Goal: Information Seeking & Learning: Get advice/opinions

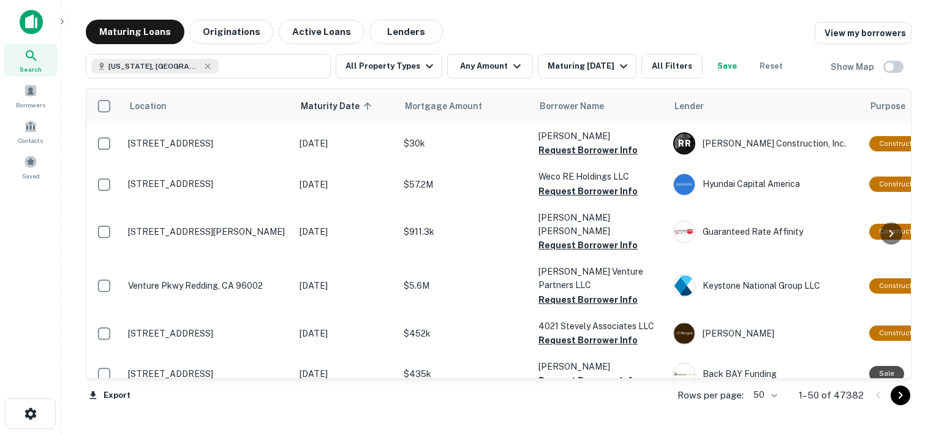
click at [406, 78] on div "Location Maturity Date sorted ascending Mortgage Amount Borrower Name Lender Pu…" at bounding box center [499, 247] width 826 height 338
click at [386, 67] on button "All Property Types" at bounding box center [389, 66] width 107 height 25
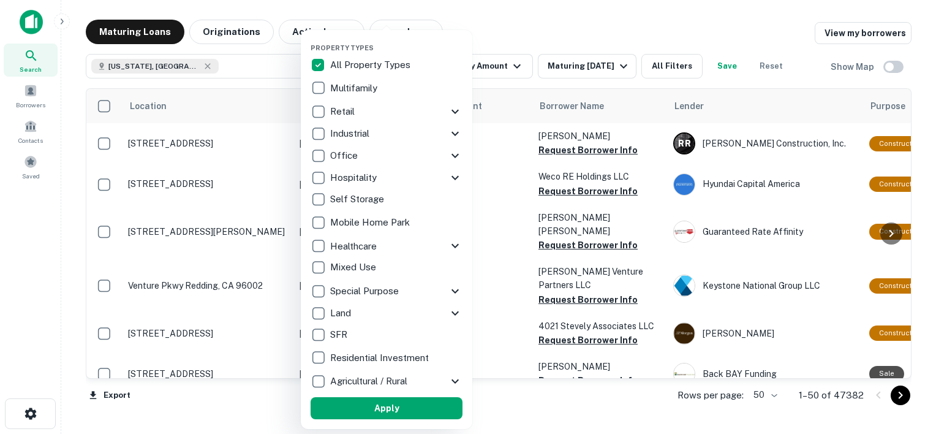
click at [339, 86] on p "Multifamily" at bounding box center [355, 88] width 50 height 15
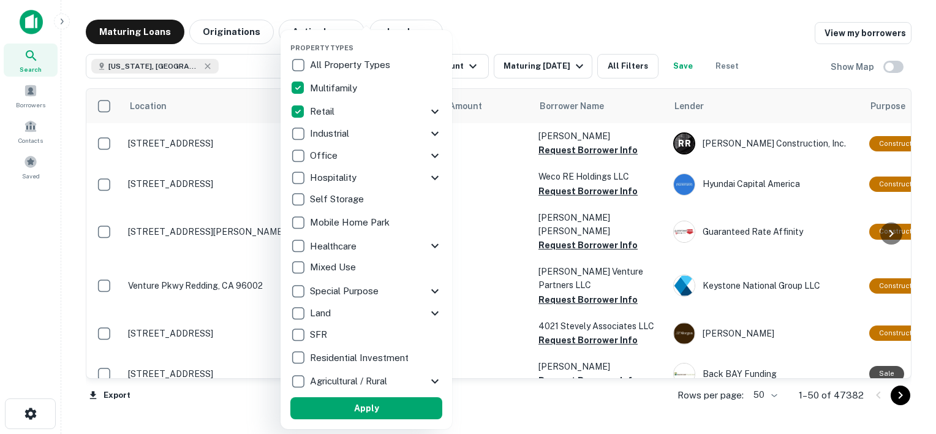
click at [368, 396] on div "Property Types All Property Types Multifamily Retail Storefront Auto Shop Bar S…" at bounding box center [366, 229] width 152 height 379
click at [376, 409] on button "Apply" at bounding box center [366, 408] width 152 height 22
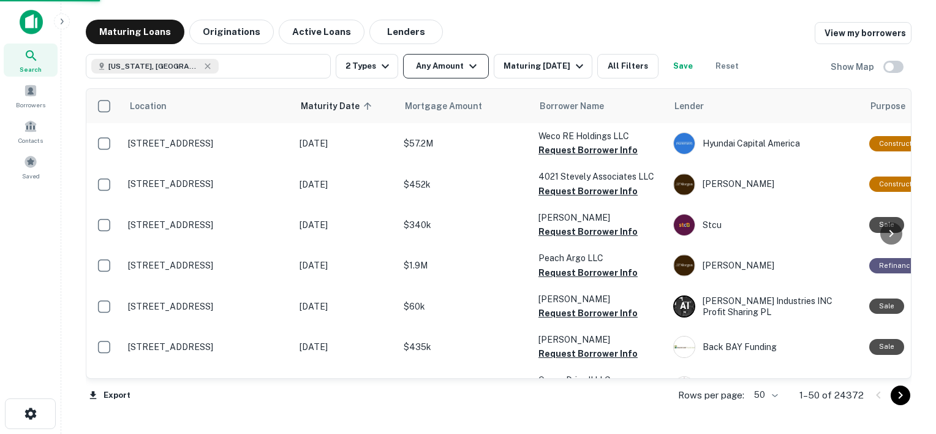
click at [456, 67] on button "Any Amount" at bounding box center [446, 66] width 86 height 25
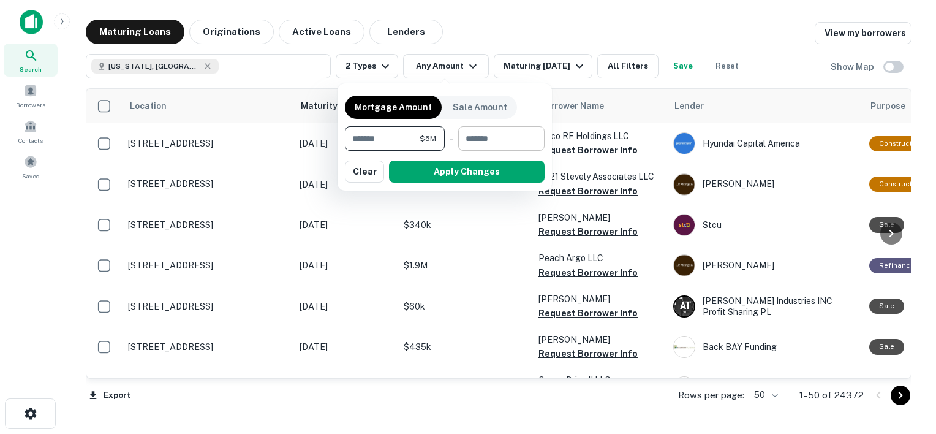
type input "*******"
click at [485, 145] on input "number" at bounding box center [497, 138] width 78 height 25
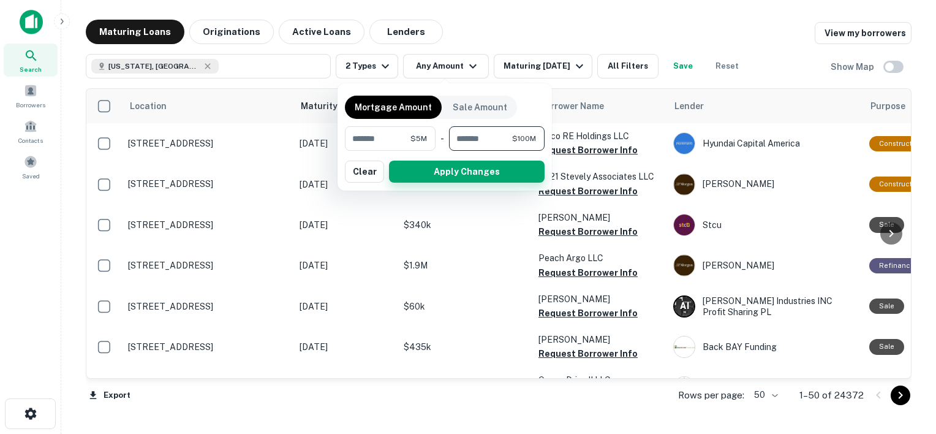
type input "*********"
click at [477, 178] on button "Apply Changes" at bounding box center [467, 172] width 156 height 22
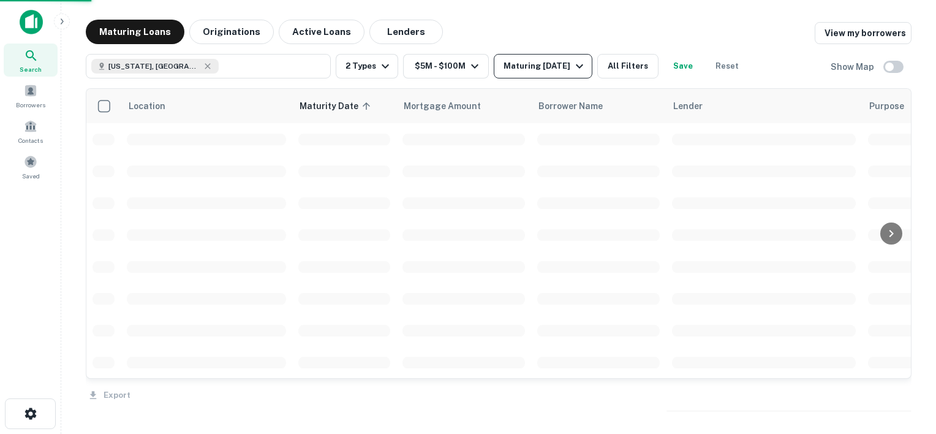
click at [562, 70] on div "Maturing [DATE]" at bounding box center [545, 66] width 83 height 15
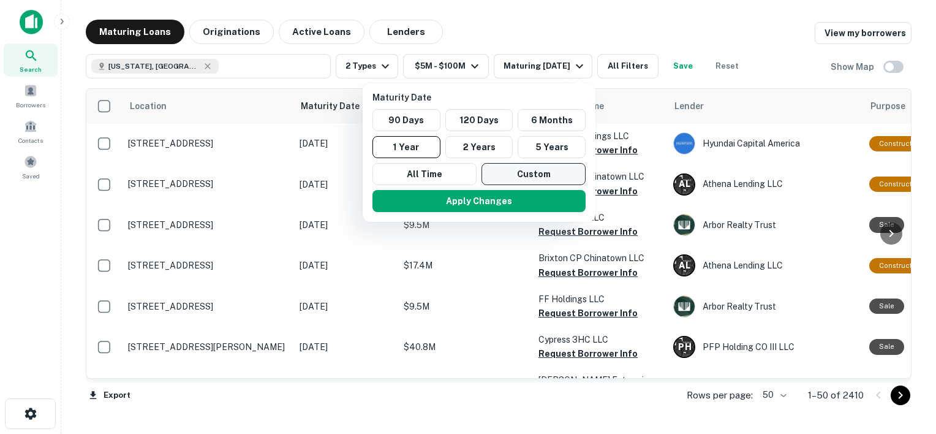
click at [539, 172] on button "Custom" at bounding box center [534, 174] width 104 height 22
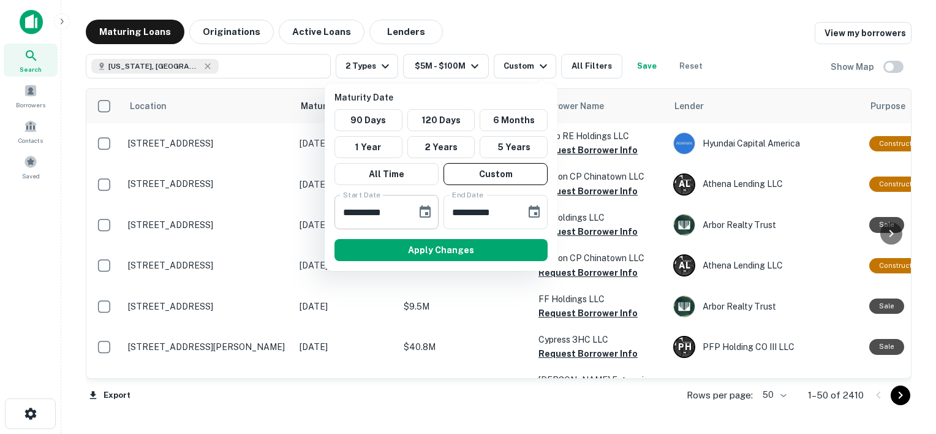
click at [411, 219] on div "**********" at bounding box center [386, 212] width 104 height 34
click at [426, 211] on icon "Choose date, selected date is Oct 2, 2025" at bounding box center [425, 211] width 11 height 12
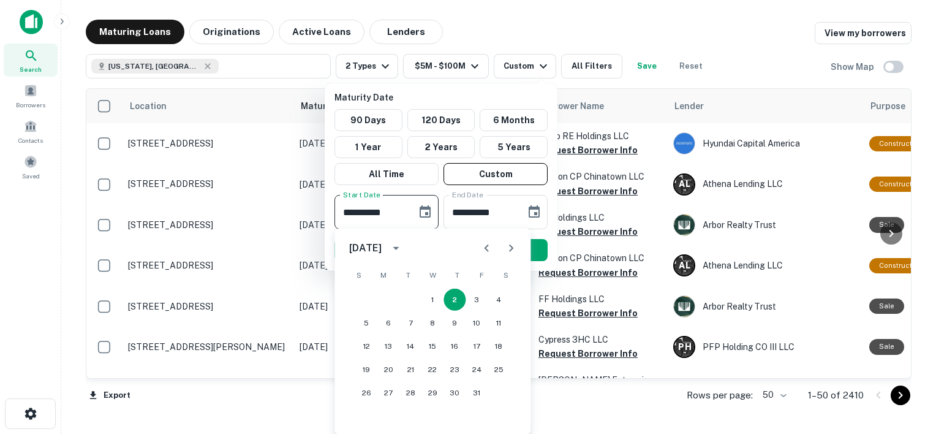
click at [515, 249] on icon "Next month" at bounding box center [511, 248] width 15 height 15
click at [434, 347] on button "12" at bounding box center [432, 346] width 22 height 22
type input "**********"
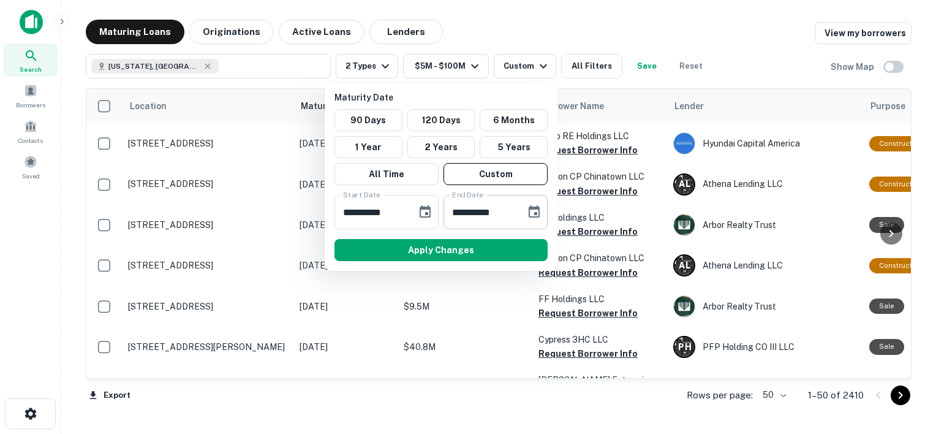
click at [530, 203] on button "Choose date, selected date is Mar 31, 2026" at bounding box center [534, 212] width 25 height 25
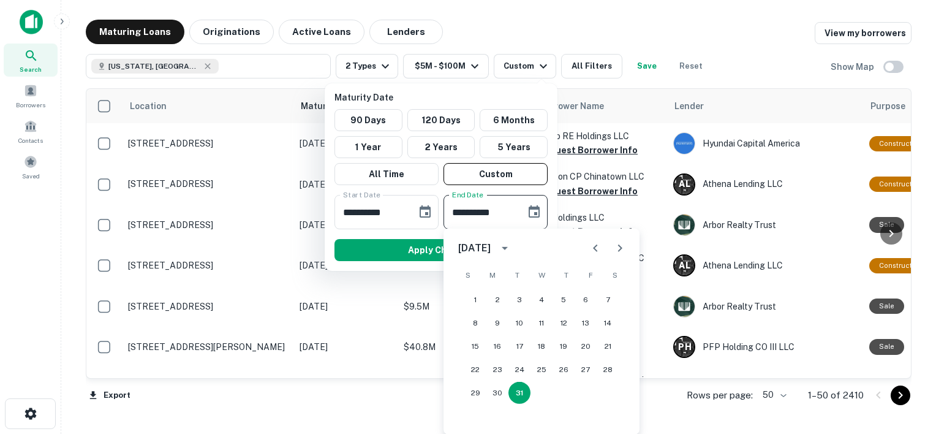
click at [512, 251] on icon "calendar view is open, switch to year view" at bounding box center [504, 248] width 15 height 15
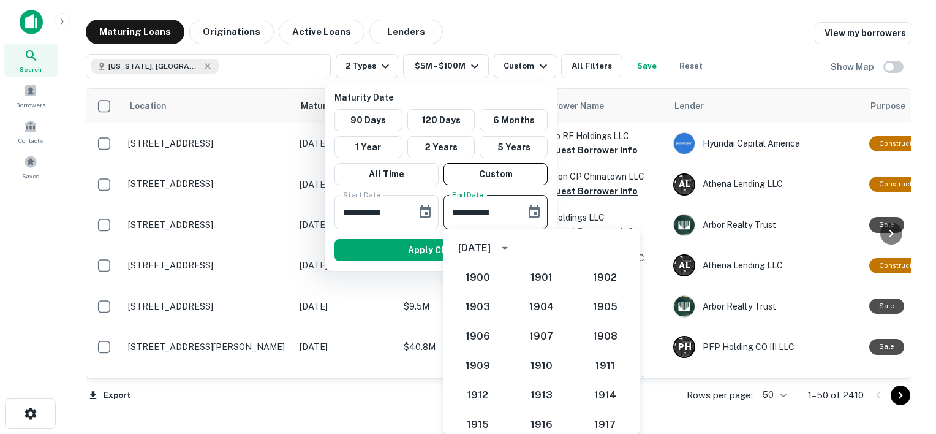
scroll to position [1164, 0]
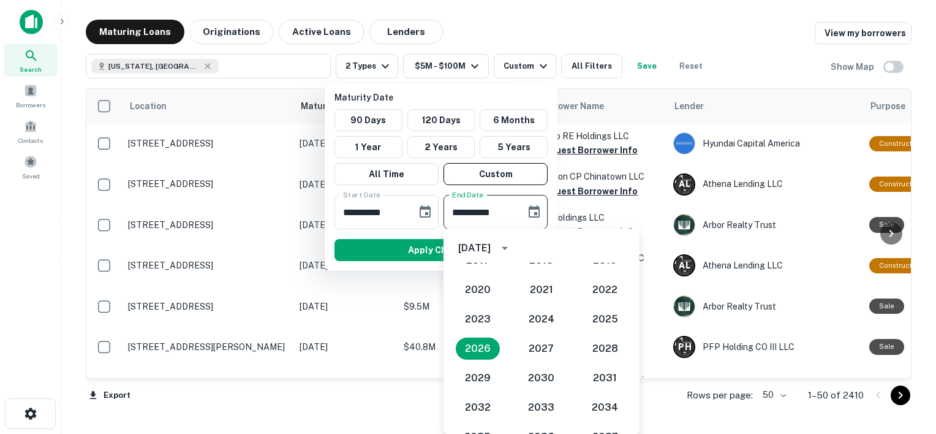
click at [512, 251] on icon "year view is open, switch to calendar view" at bounding box center [504, 248] width 15 height 15
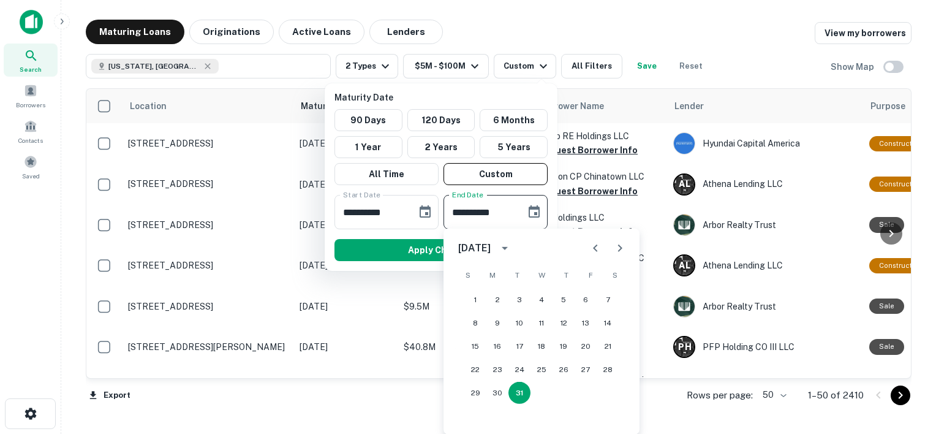
click at [618, 252] on icon "Next month" at bounding box center [620, 248] width 15 height 15
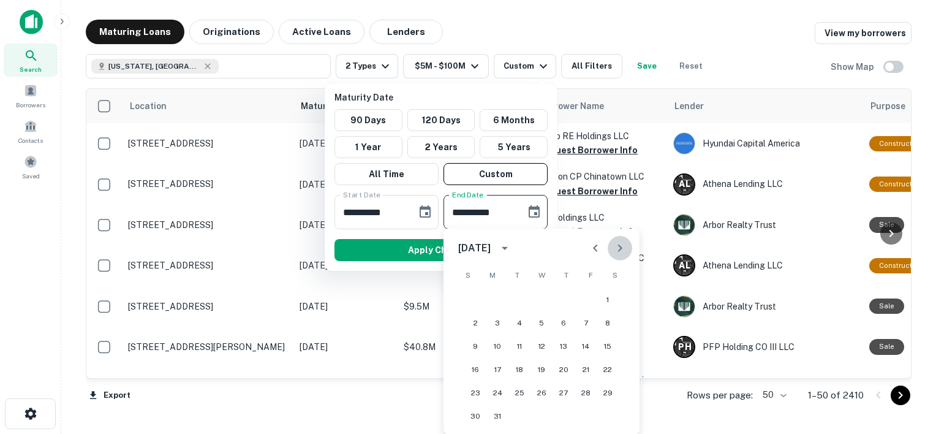
click at [618, 252] on icon "Next month" at bounding box center [620, 248] width 15 height 15
click at [543, 391] on button "30" at bounding box center [542, 393] width 22 height 22
type input "**********"
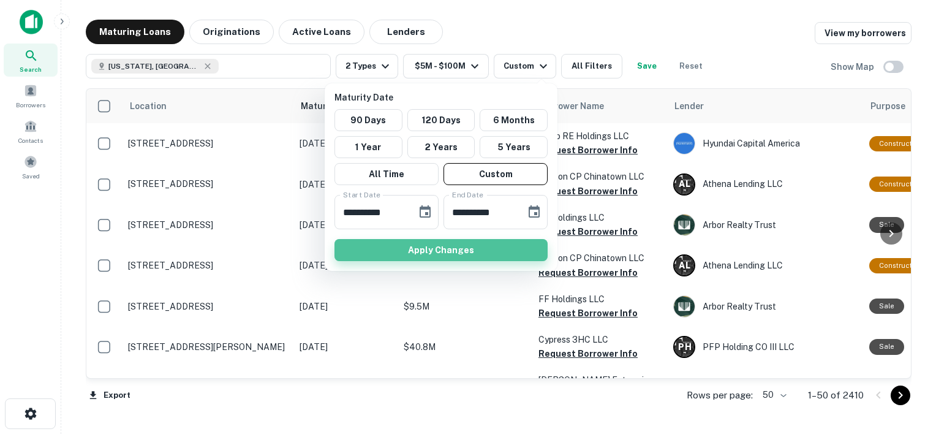
click at [444, 244] on button "Apply Changes" at bounding box center [440, 250] width 213 height 22
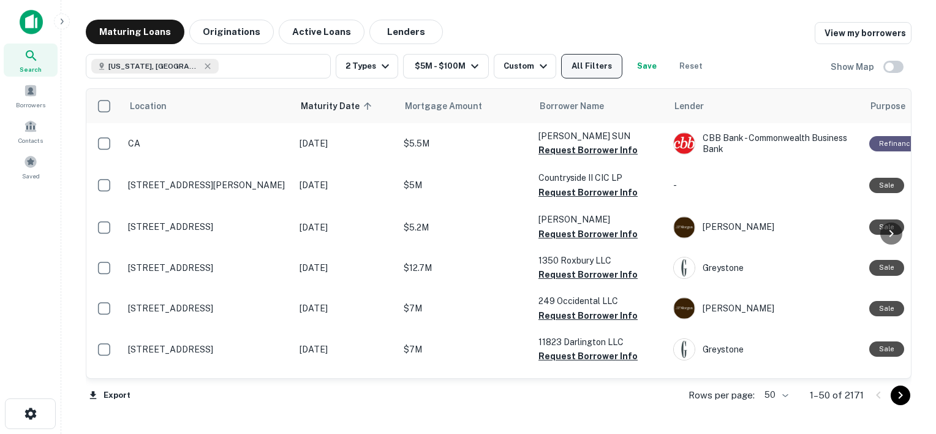
click at [600, 72] on button "All Filters" at bounding box center [591, 66] width 61 height 25
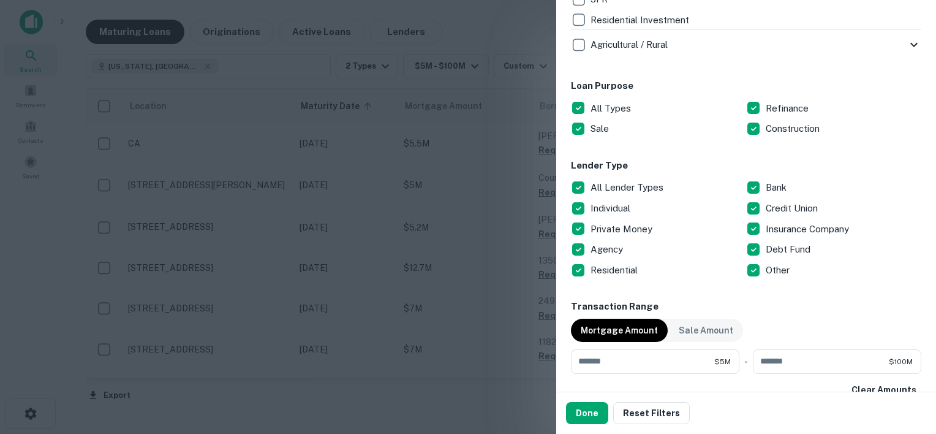
scroll to position [622, 0]
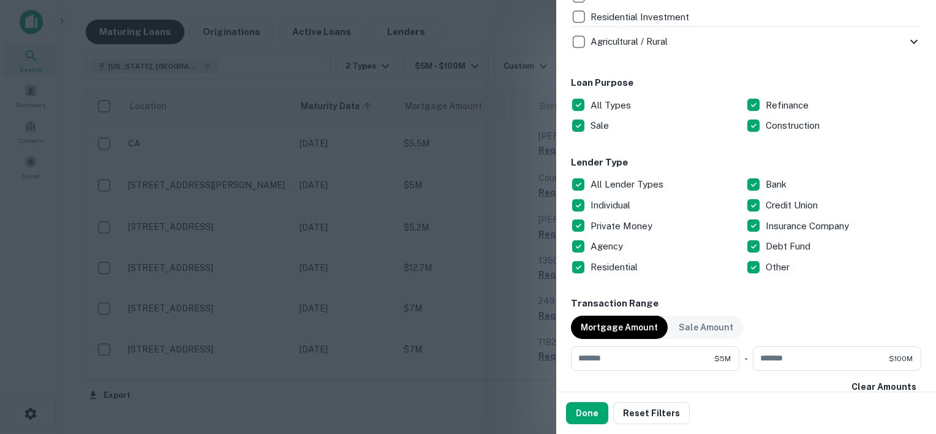
click at [623, 186] on p "All Lender Types" at bounding box center [628, 184] width 75 height 15
click at [610, 201] on p "Individual" at bounding box center [612, 205] width 42 height 15
click at [614, 226] on p "Private Money" at bounding box center [623, 226] width 64 height 15
click at [767, 250] on p "Debt Fund" at bounding box center [789, 246] width 47 height 15
click at [581, 417] on button "Done" at bounding box center [587, 413] width 42 height 22
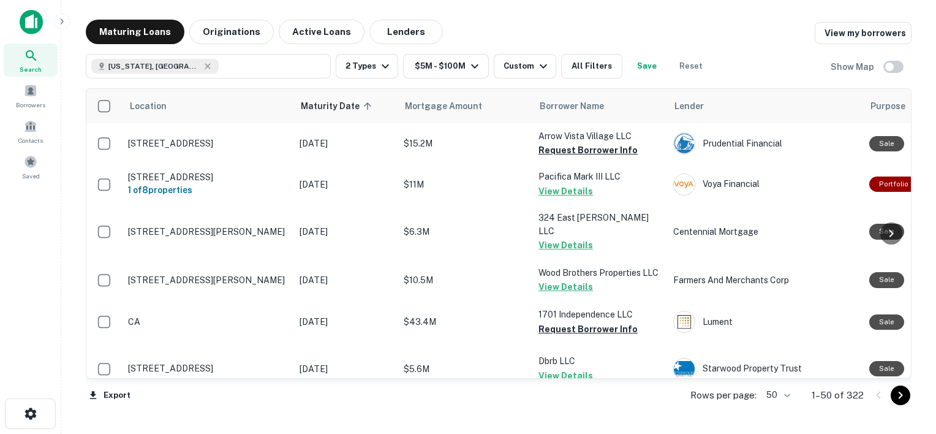
click at [785, 395] on body "Search Borrowers Contacts Saved Maturing Loans Originations Active Loans Lender…" at bounding box center [468, 217] width 936 height 434
click at [782, 413] on li "100" at bounding box center [779, 408] width 36 height 22
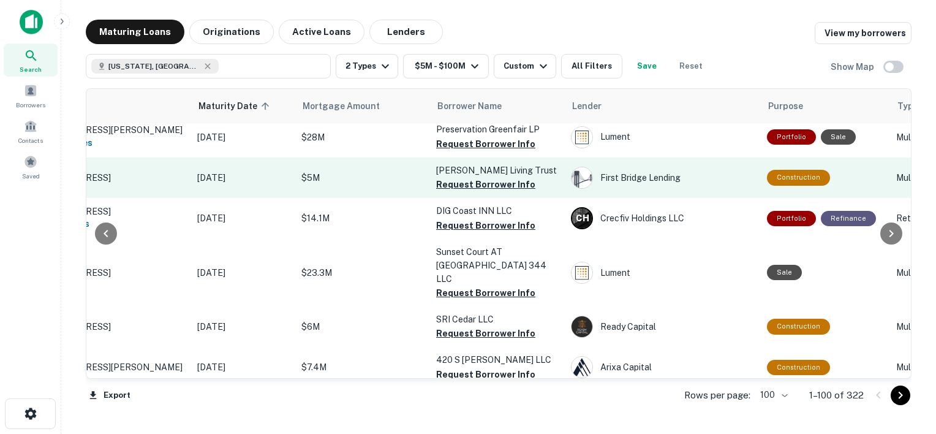
scroll to position [4392, 102]
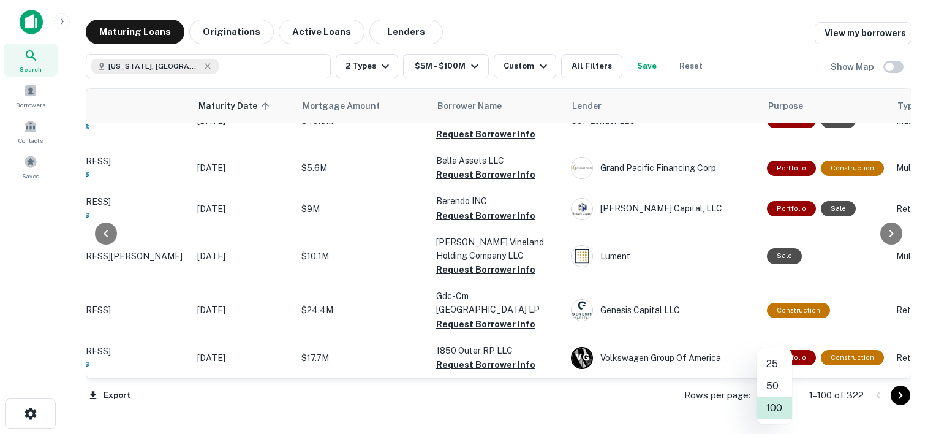
click at [782, 397] on body "Search Borrowers Contacts Saved Maturing Loans Originations Active Loans Lender…" at bounding box center [468, 217] width 936 height 434
click at [800, 388] on div at bounding box center [468, 217] width 936 height 434
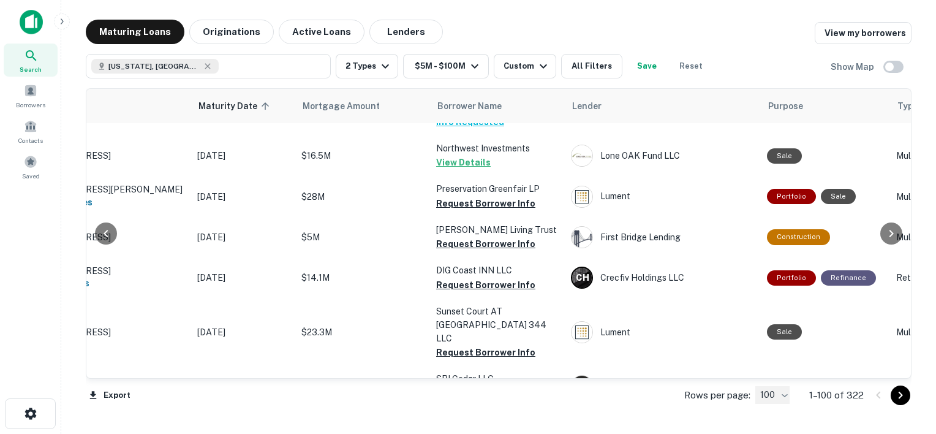
scroll to position [4027, 102]
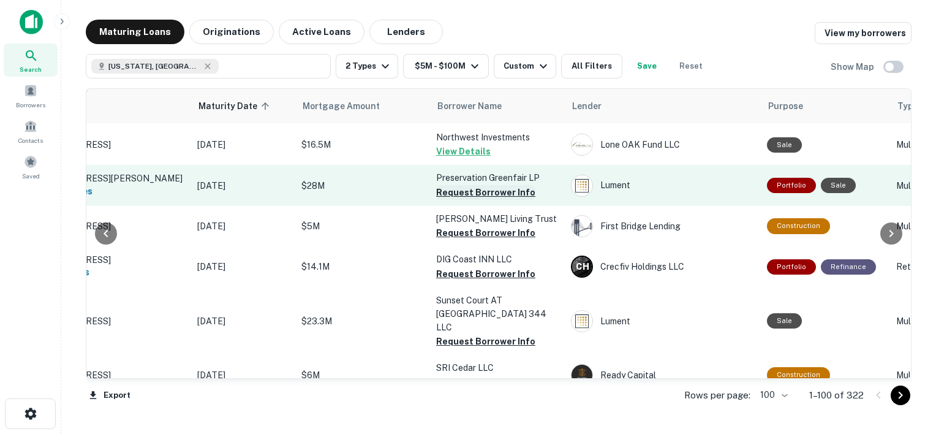
click at [478, 200] on button "Request Borrower Info" at bounding box center [485, 192] width 99 height 15
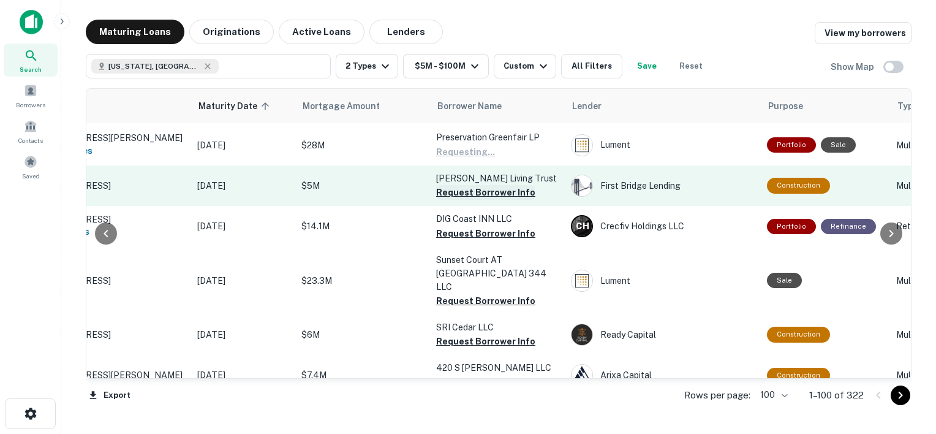
scroll to position [4073, 102]
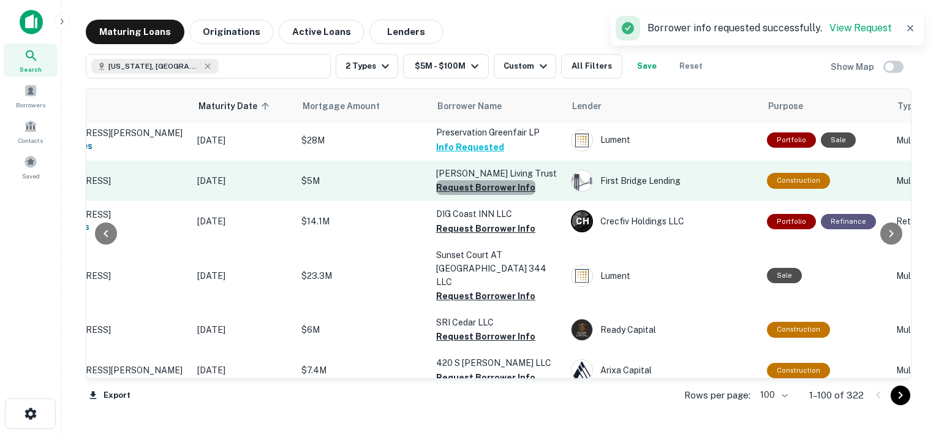
click at [488, 195] on button "Request Borrower Info" at bounding box center [485, 187] width 99 height 15
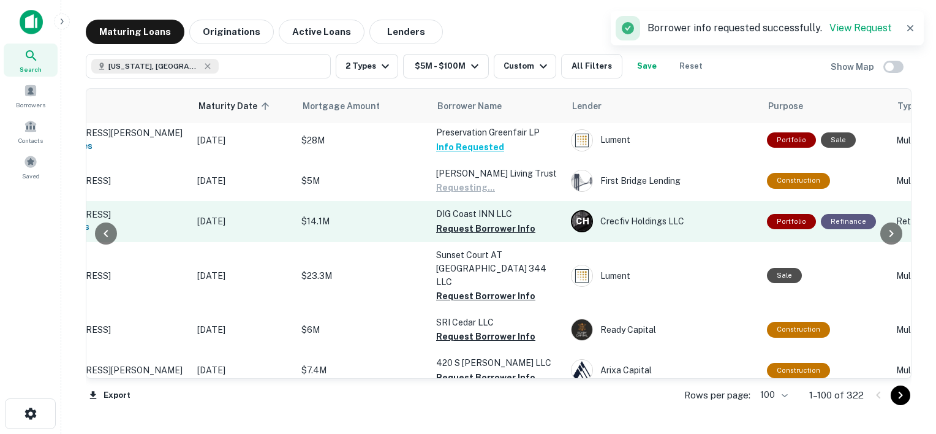
scroll to position [4103, 102]
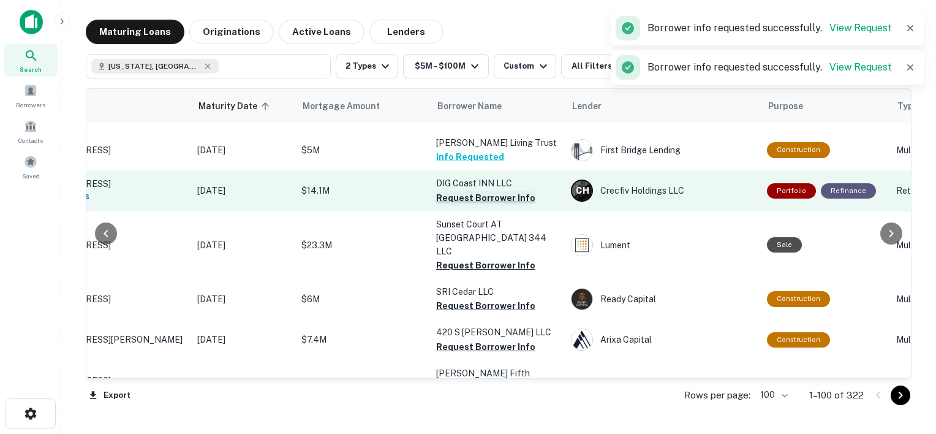
click at [488, 205] on button "Request Borrower Info" at bounding box center [485, 198] width 99 height 15
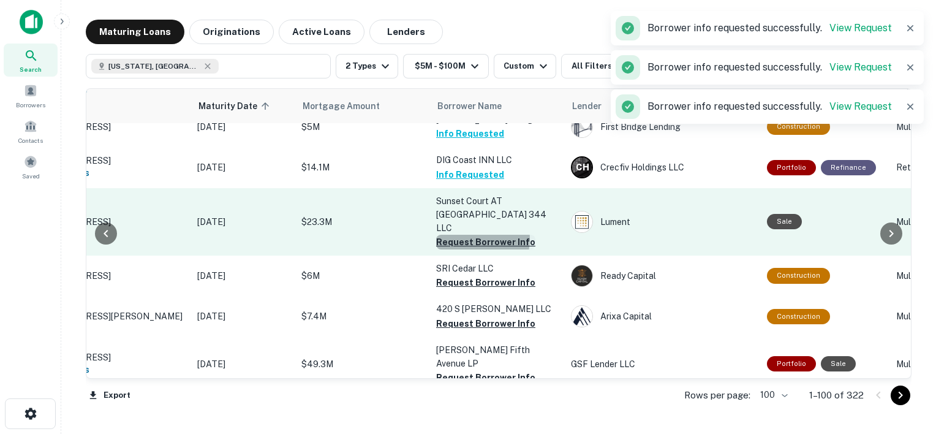
click at [473, 249] on button "Request Borrower Info" at bounding box center [485, 242] width 99 height 15
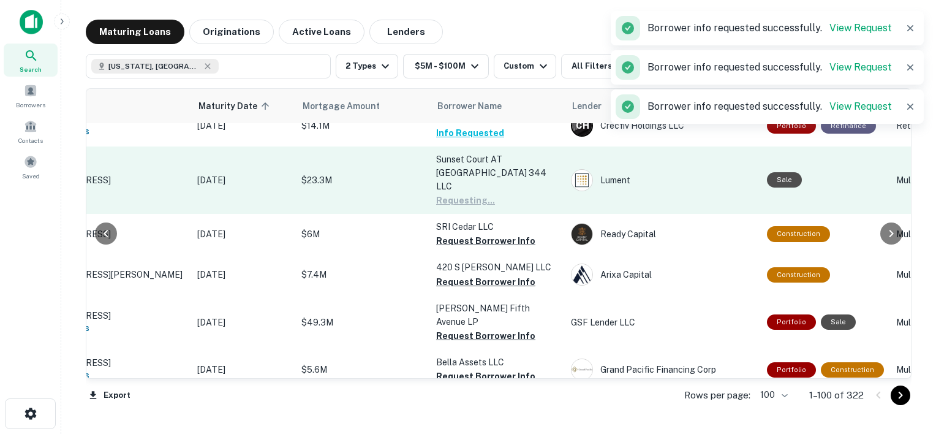
scroll to position [4171, 102]
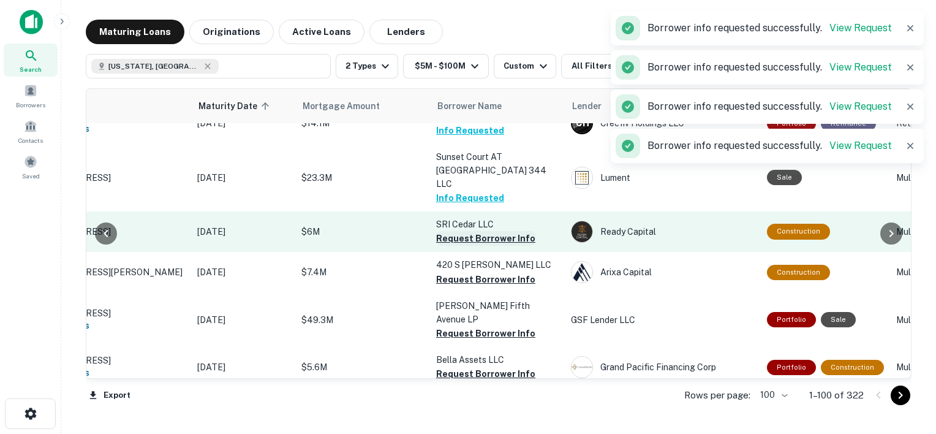
click at [480, 246] on button "Request Borrower Info" at bounding box center [485, 238] width 99 height 15
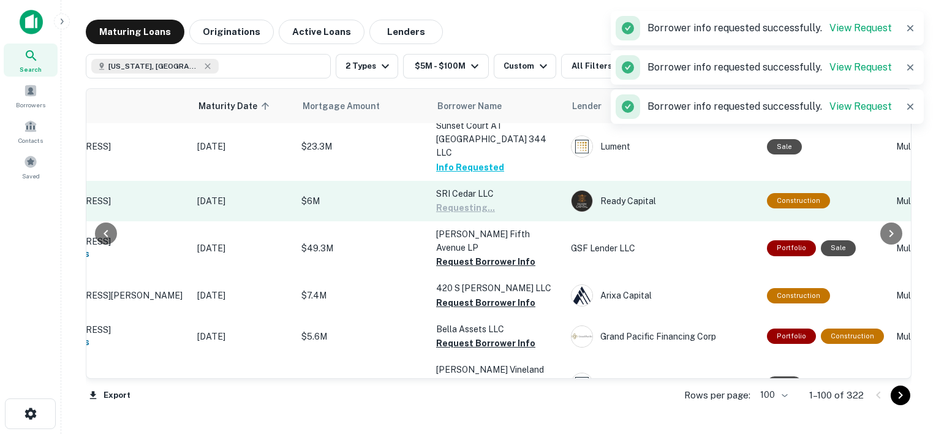
scroll to position [4213, 102]
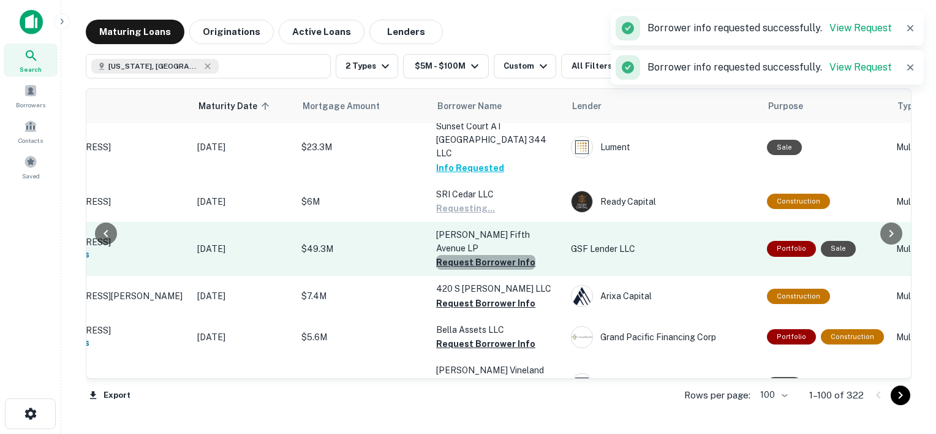
click at [486, 270] on button "Request Borrower Info" at bounding box center [485, 262] width 99 height 15
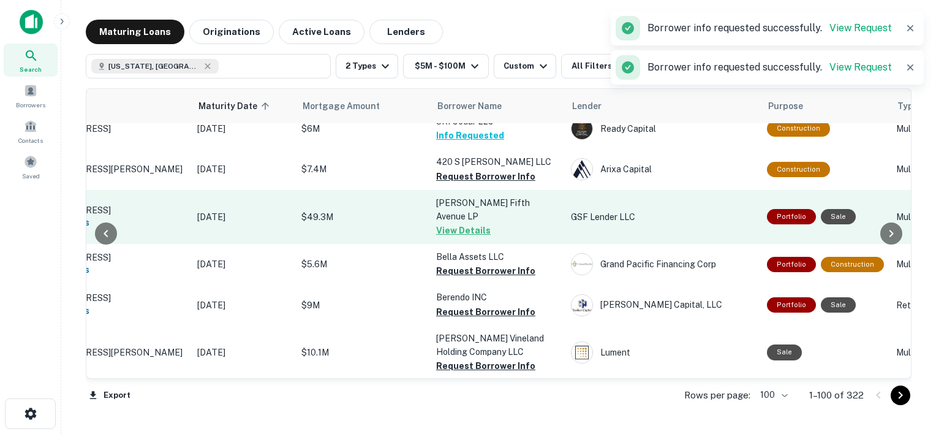
scroll to position [4310, 102]
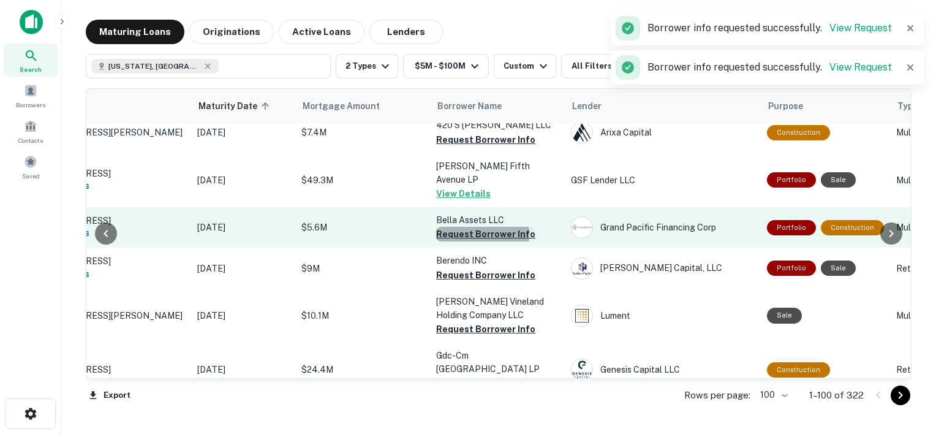
click at [463, 235] on button "Request Borrower Info" at bounding box center [485, 234] width 99 height 15
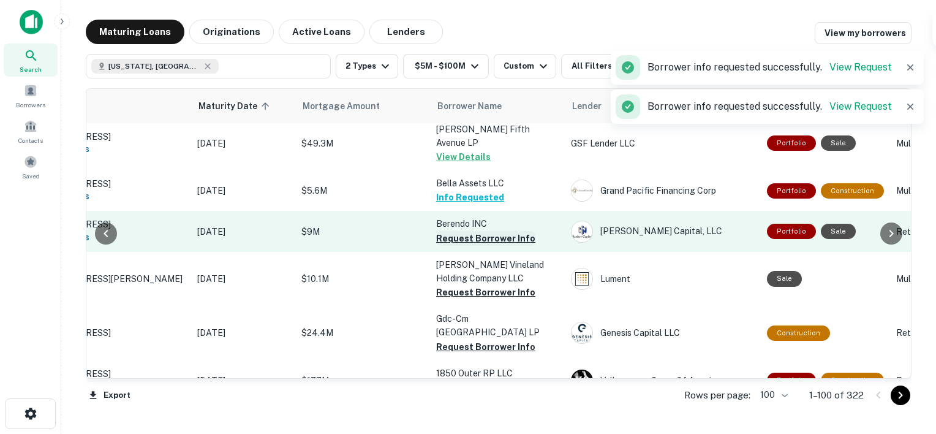
click at [475, 245] on button "Request Borrower Info" at bounding box center [485, 238] width 99 height 15
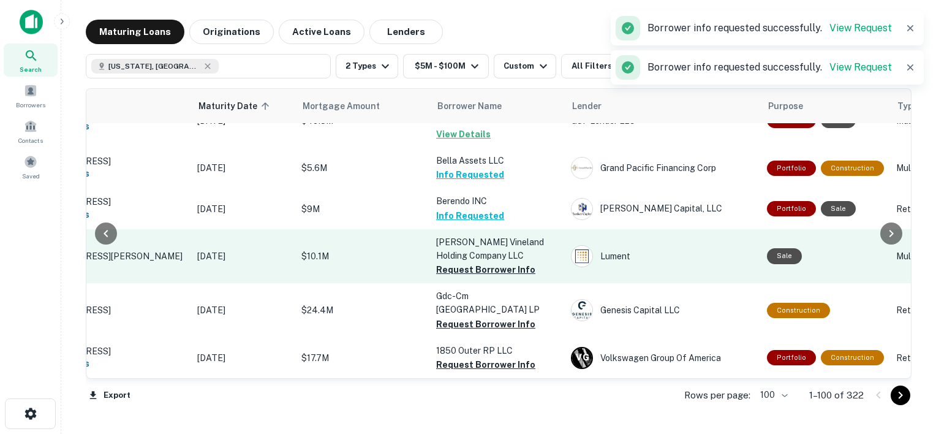
scroll to position [4384, 102]
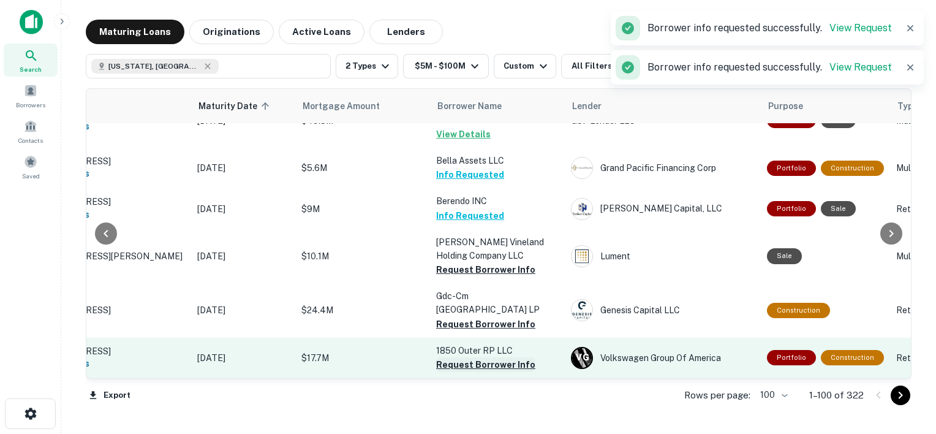
click at [472, 357] on button "Request Borrower Info" at bounding box center [485, 364] width 99 height 15
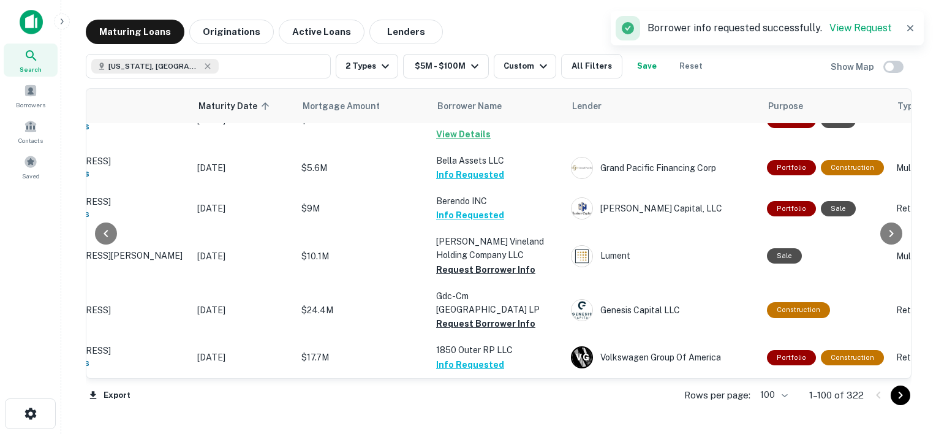
scroll to position [4403, 102]
click at [896, 397] on icon "Go to next page" at bounding box center [900, 395] width 15 height 15
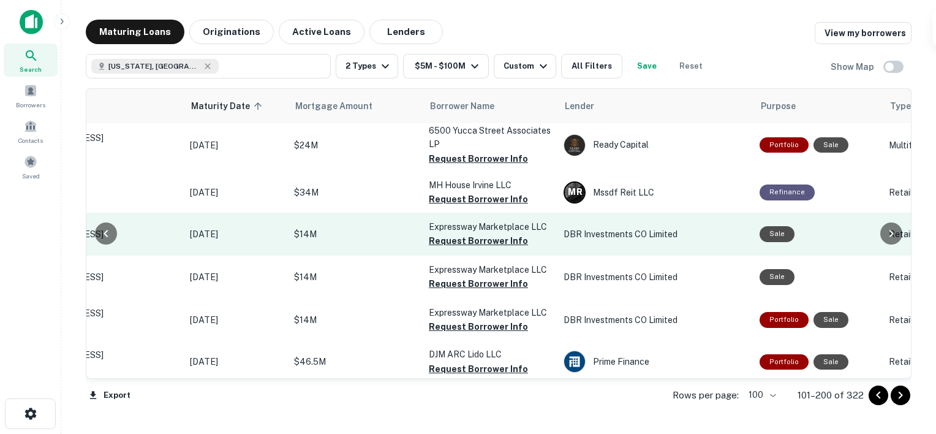
scroll to position [0, 110]
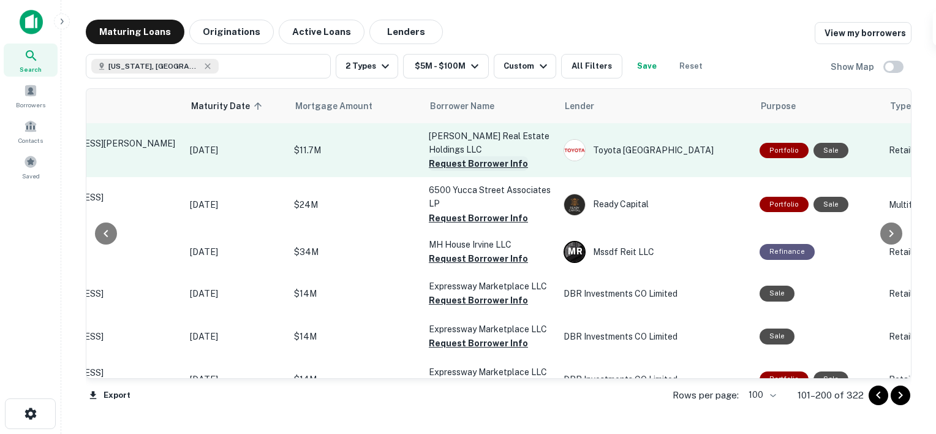
click at [472, 164] on button "Request Borrower Info" at bounding box center [478, 163] width 99 height 15
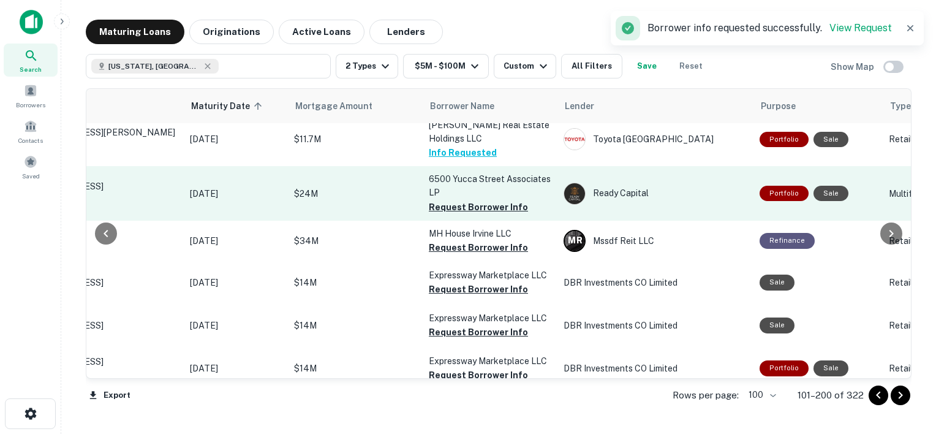
scroll to position [12, 110]
click at [469, 206] on button "Request Borrower Info" at bounding box center [478, 206] width 99 height 15
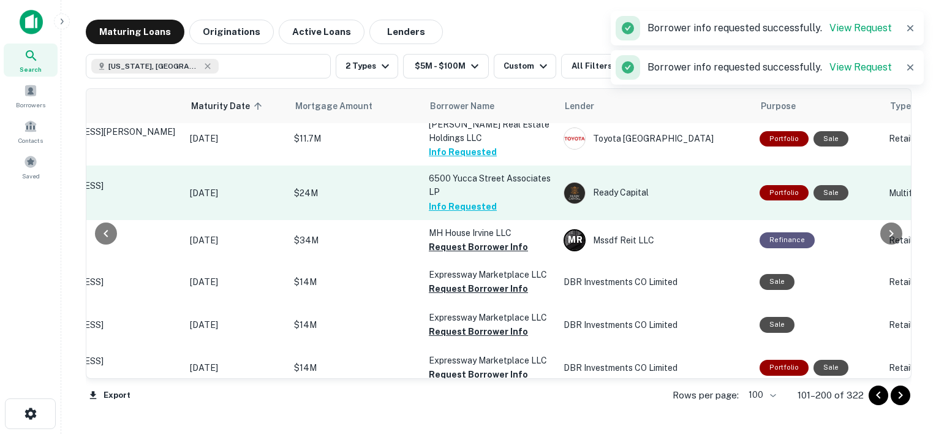
scroll to position [53, 110]
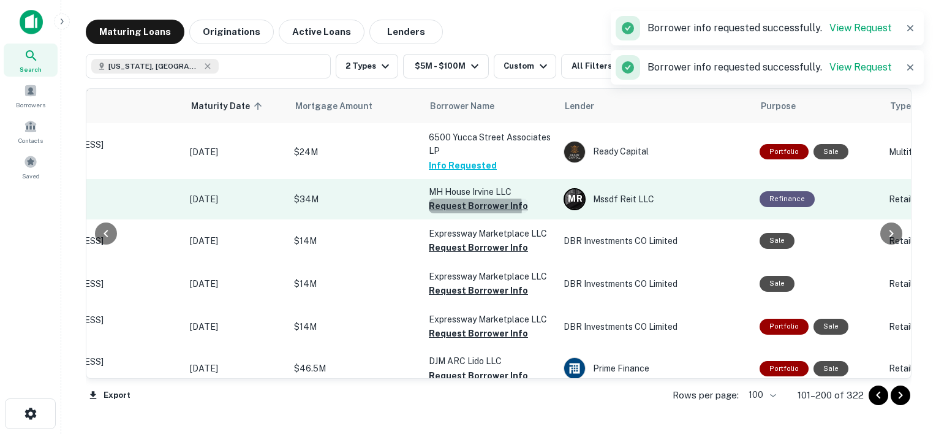
click at [453, 207] on button "Request Borrower Info" at bounding box center [478, 205] width 99 height 15
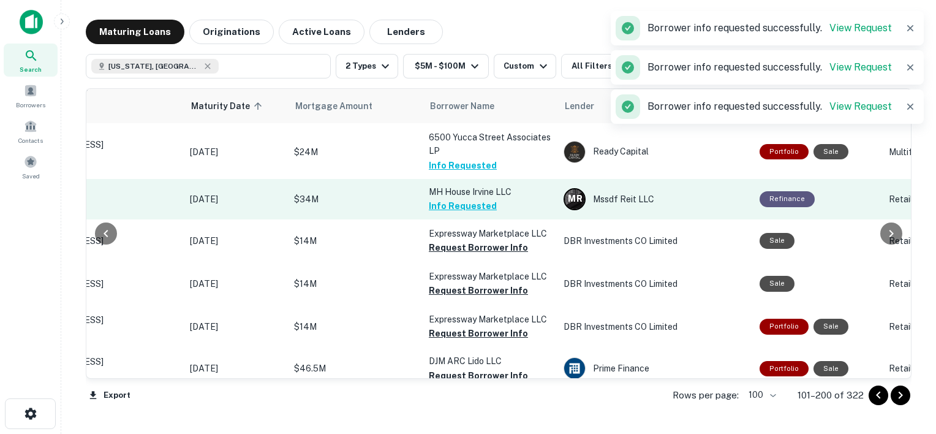
scroll to position [72, 110]
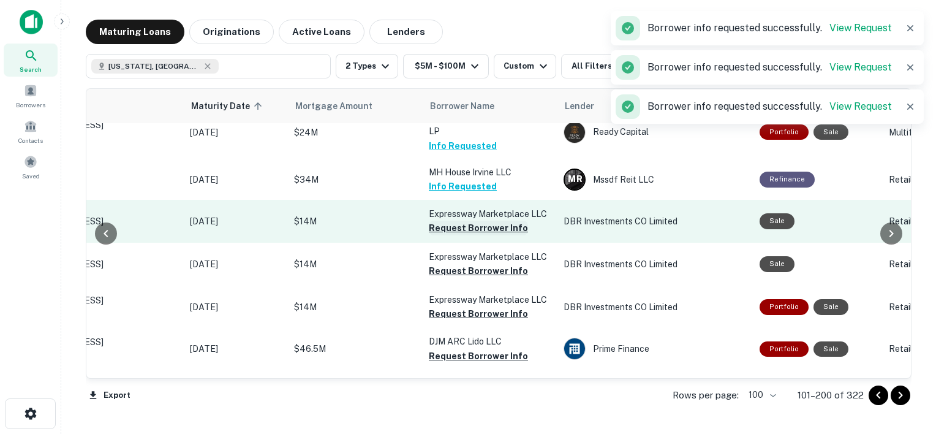
click at [464, 228] on button "Request Borrower Info" at bounding box center [478, 228] width 99 height 15
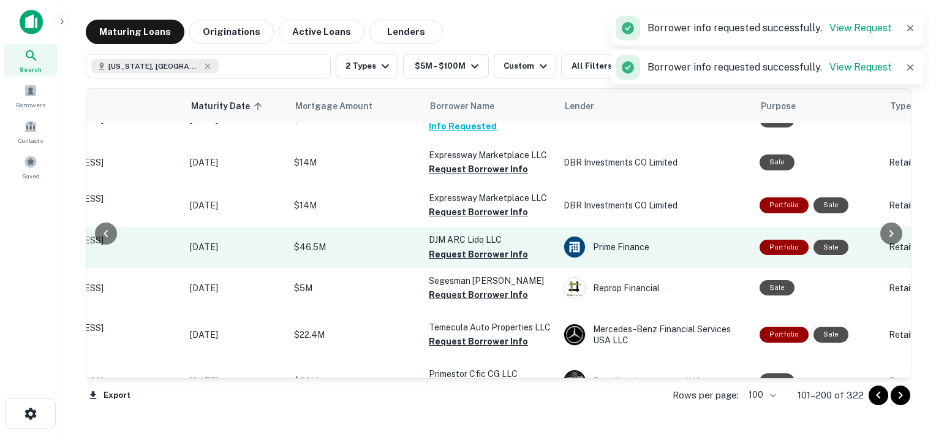
scroll to position [213, 110]
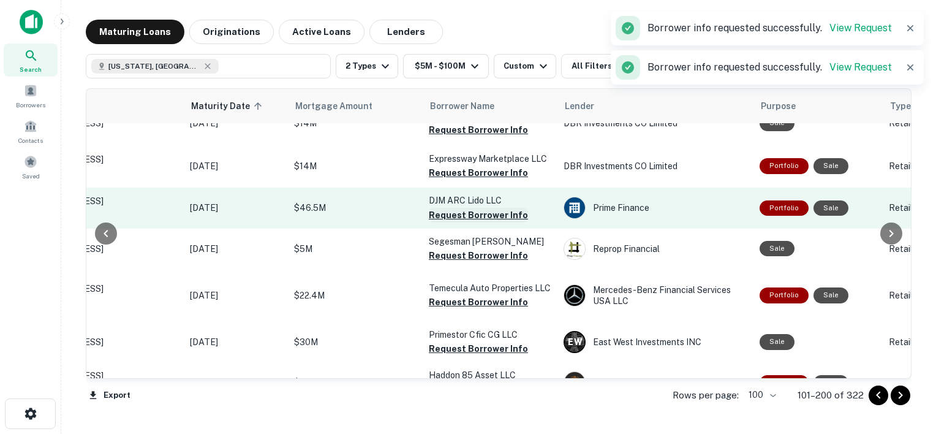
click at [467, 222] on button "Request Borrower Info" at bounding box center [478, 215] width 99 height 15
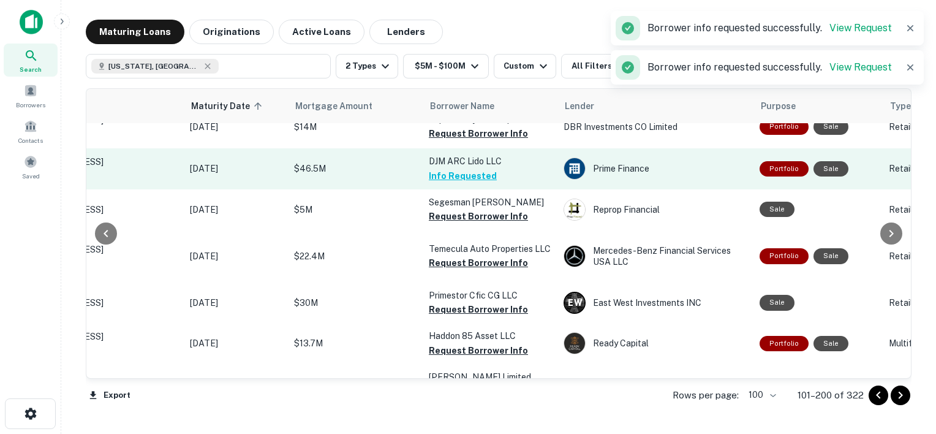
scroll to position [255, 110]
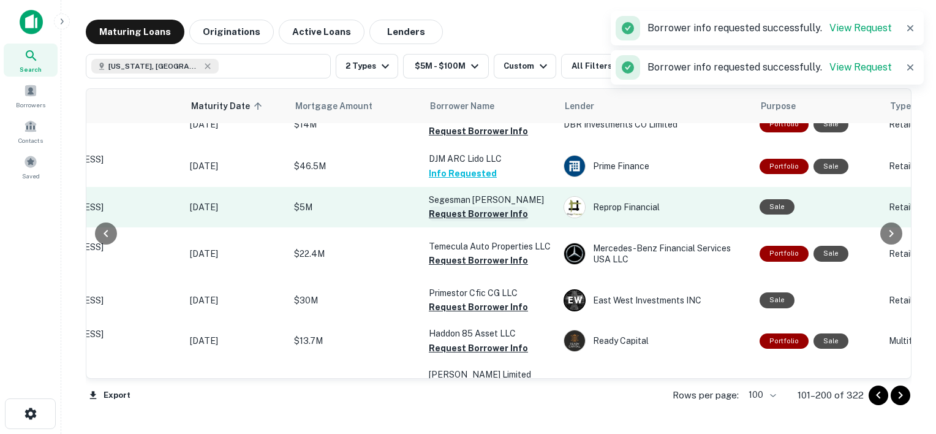
click at [472, 221] on button "Request Borrower Info" at bounding box center [478, 213] width 99 height 15
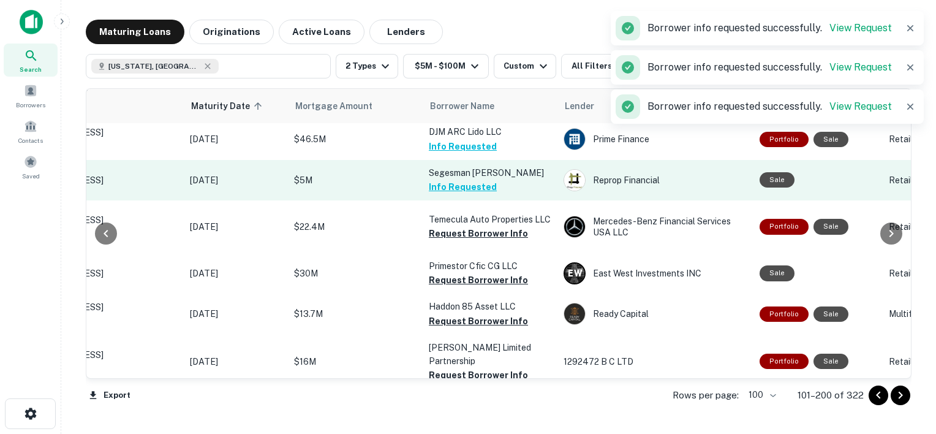
scroll to position [308, 110]
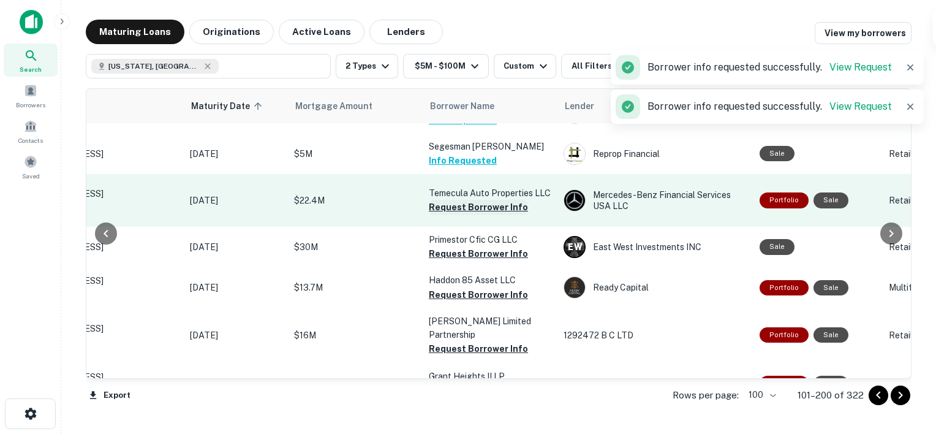
click at [472, 214] on button "Request Borrower Info" at bounding box center [478, 207] width 99 height 15
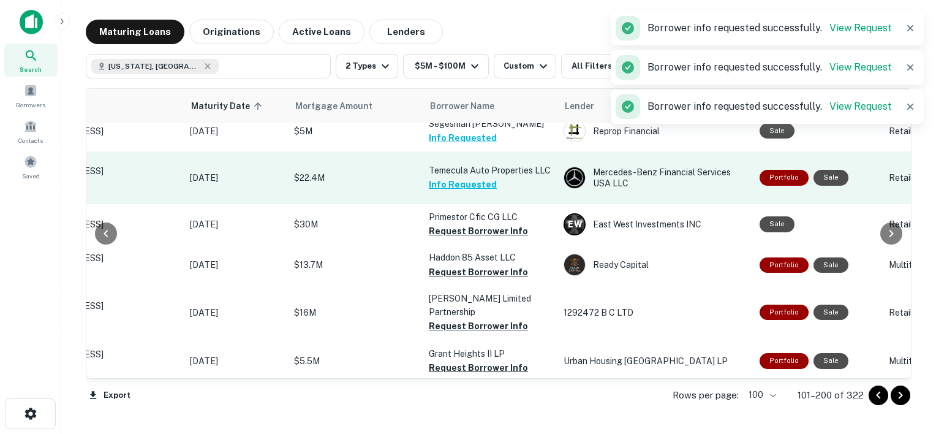
scroll to position [395, 110]
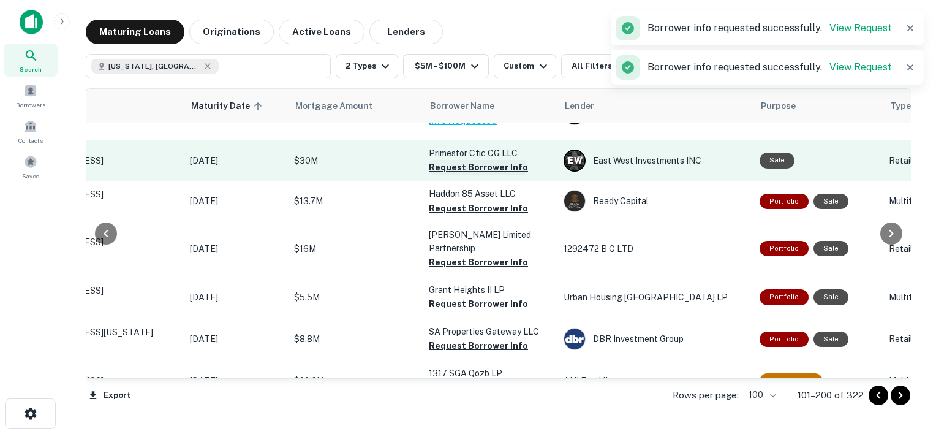
click at [487, 175] on button "Request Borrower Info" at bounding box center [478, 167] width 99 height 15
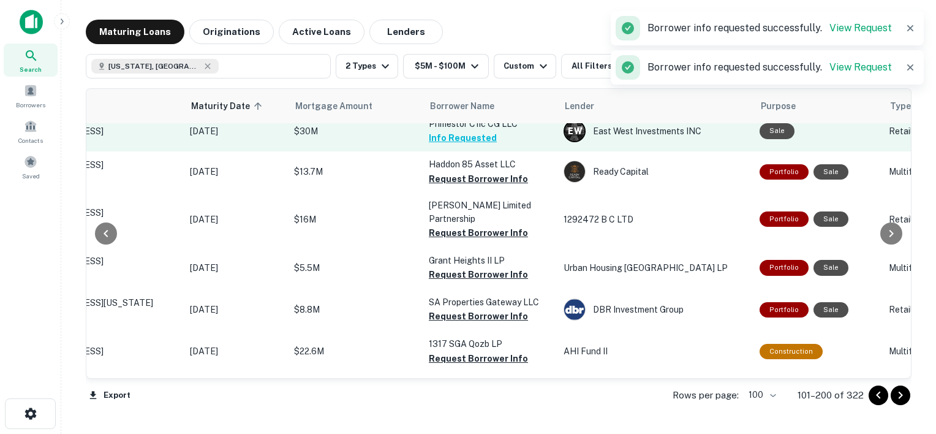
scroll to position [460, 110]
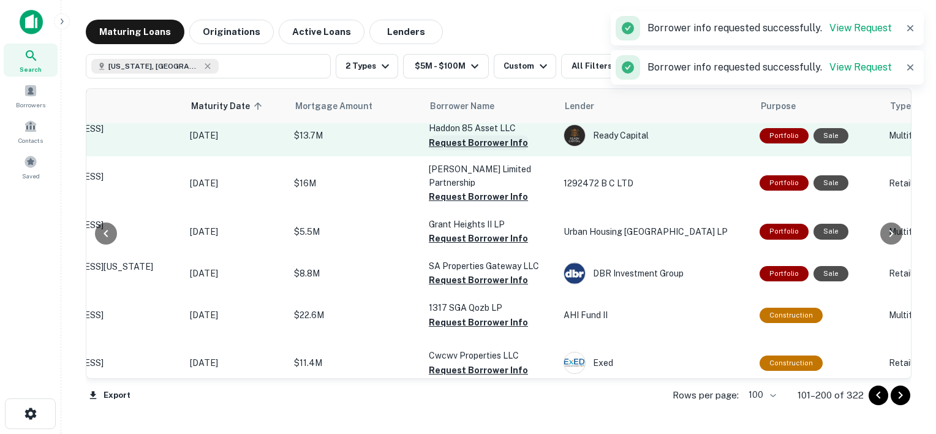
click at [454, 150] on button "Request Borrower Info" at bounding box center [478, 142] width 99 height 15
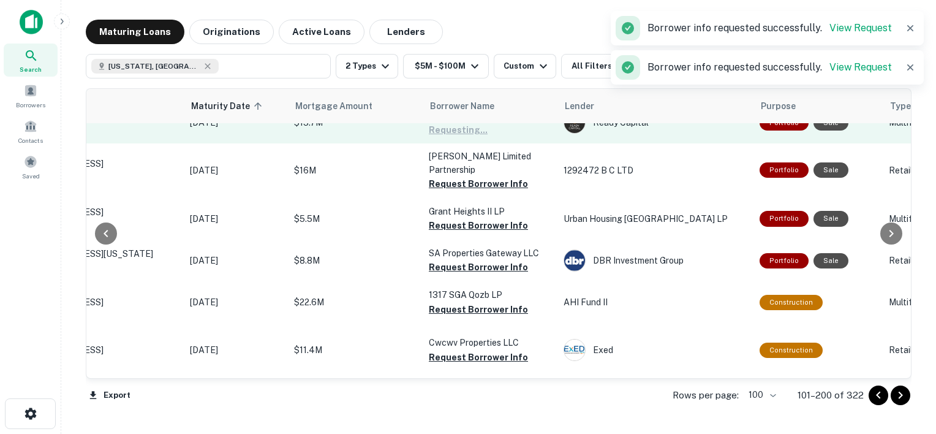
scroll to position [475, 110]
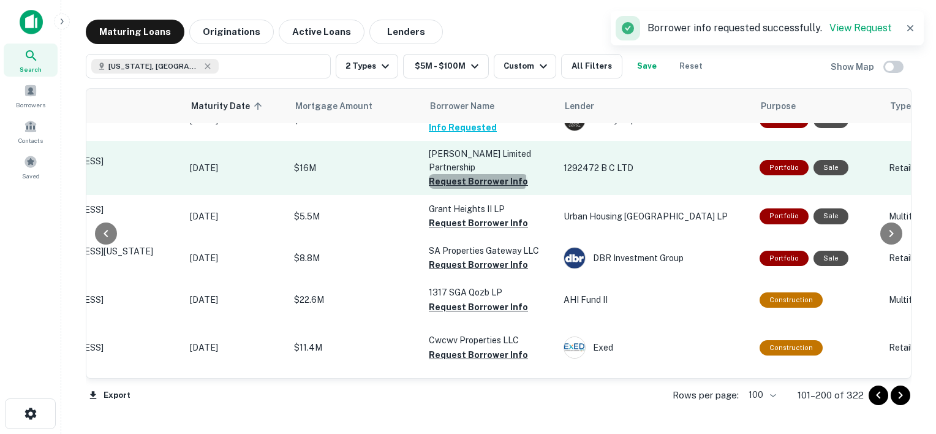
click at [477, 189] on button "Request Borrower Info" at bounding box center [478, 181] width 99 height 15
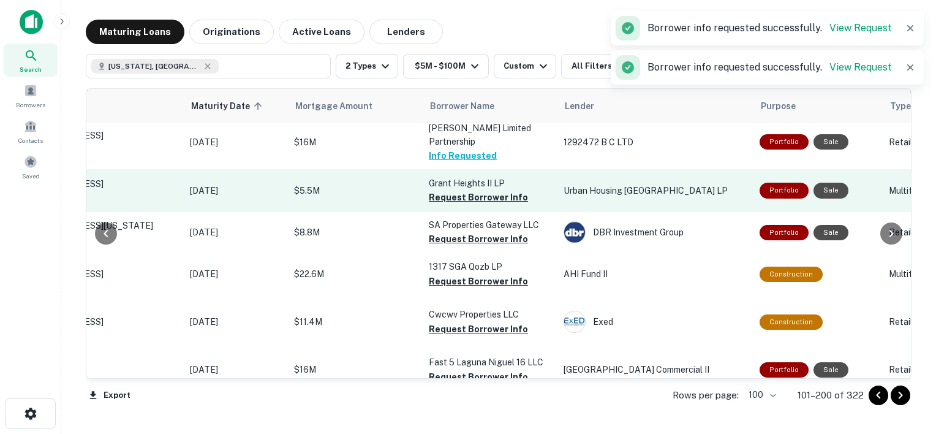
scroll to position [539, 110]
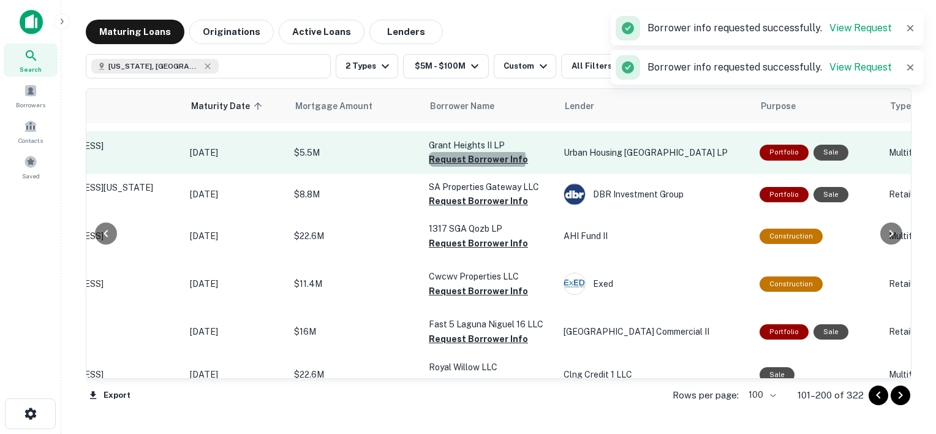
click at [477, 167] on button "Request Borrower Info" at bounding box center [478, 159] width 99 height 15
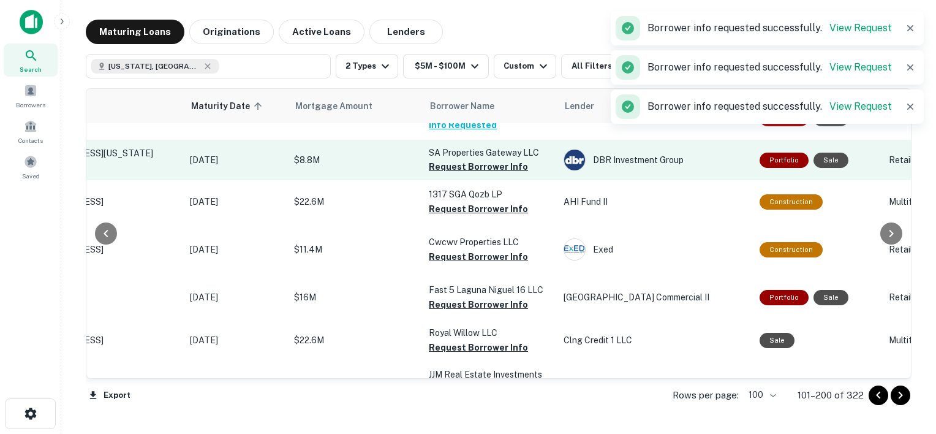
scroll to position [610, 110]
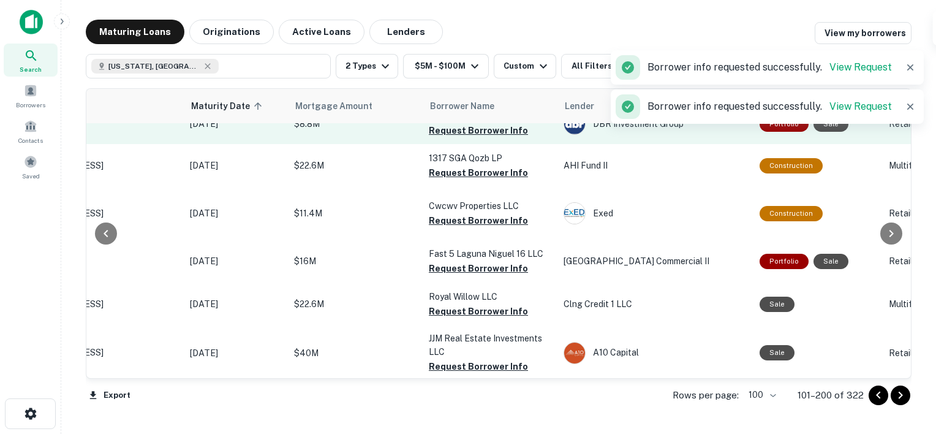
click at [482, 138] on button "Request Borrower Info" at bounding box center [478, 130] width 99 height 15
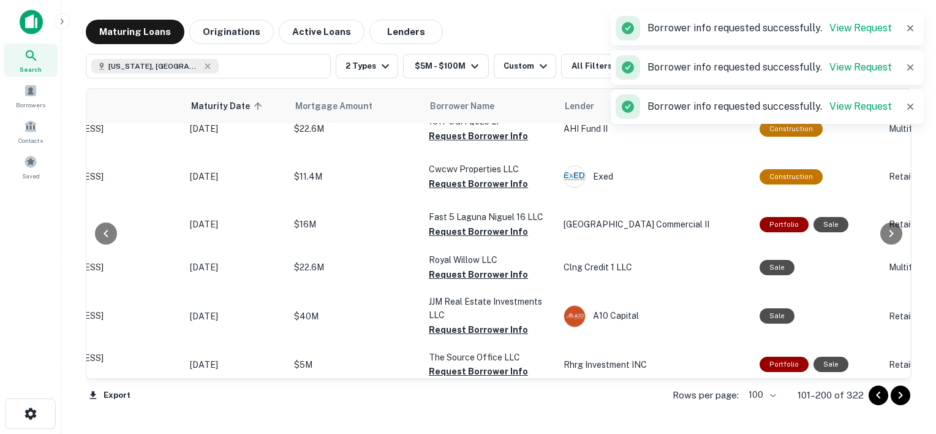
scroll to position [649, 110]
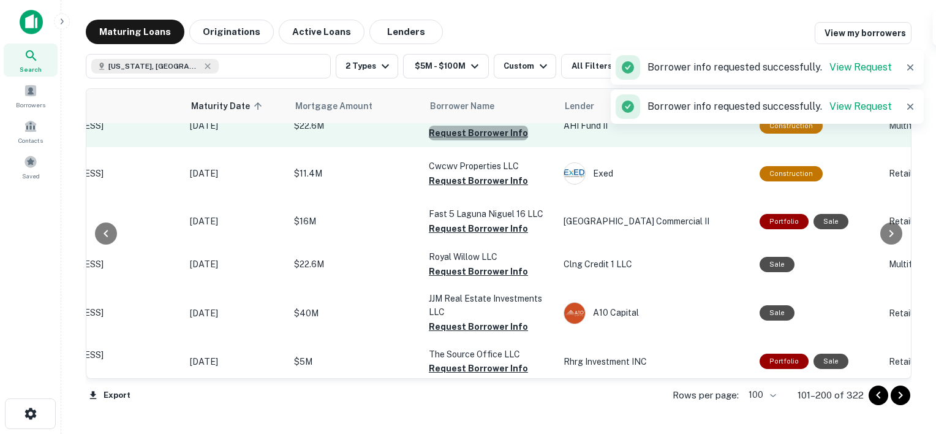
click at [481, 140] on button "Request Borrower Info" at bounding box center [478, 133] width 99 height 15
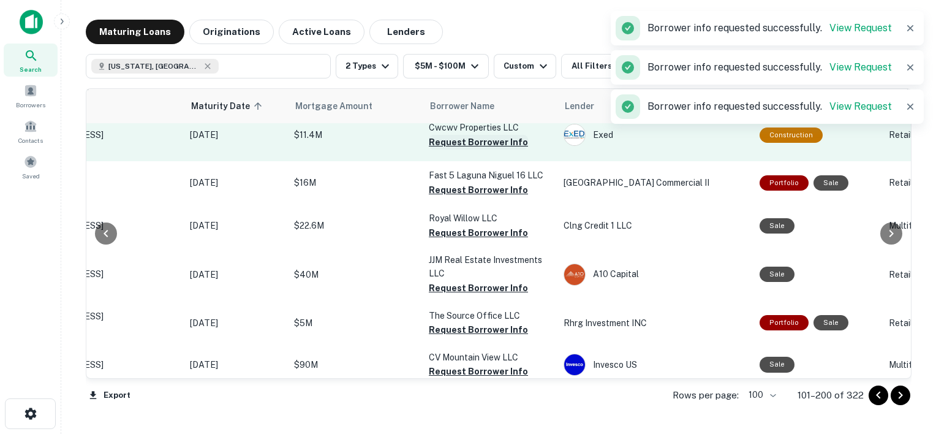
scroll to position [687, 110]
click at [480, 150] on button "Request Borrower Info" at bounding box center [478, 142] width 99 height 15
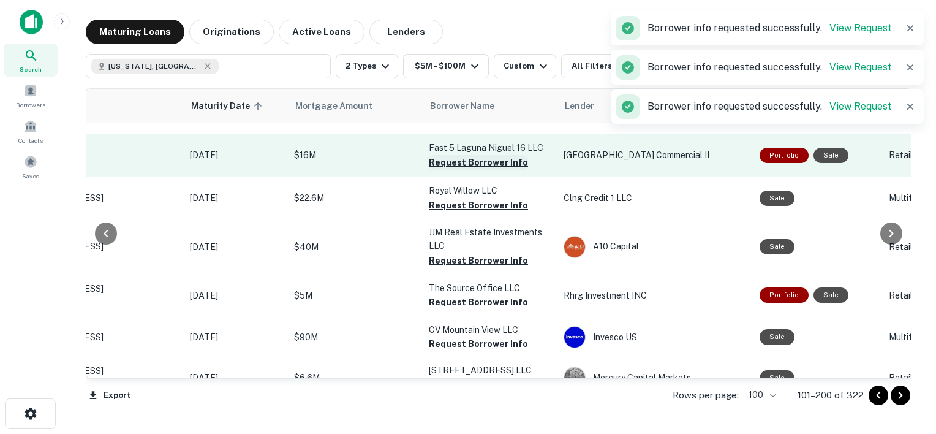
click at [487, 170] on button "Request Borrower Info" at bounding box center [478, 162] width 99 height 15
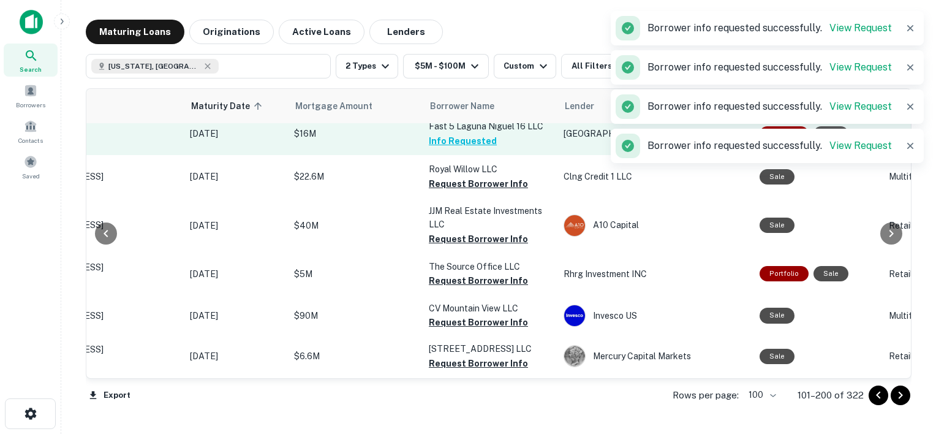
scroll to position [741, 110]
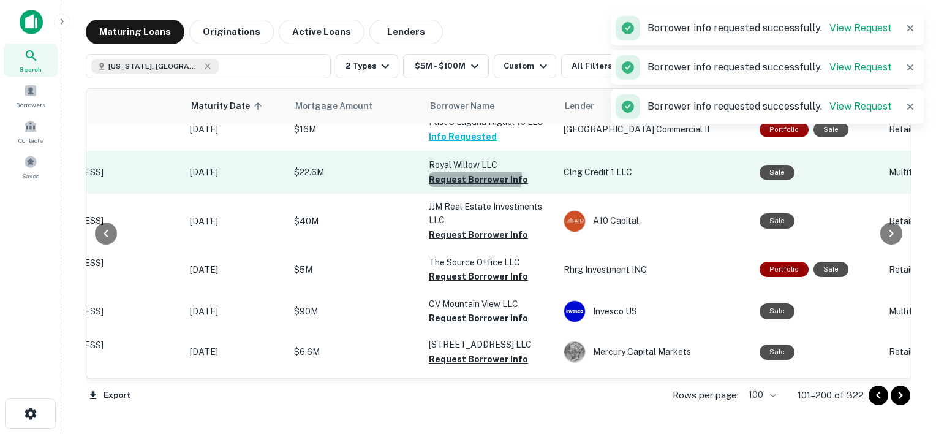
click at [473, 187] on button "Request Borrower Info" at bounding box center [478, 179] width 99 height 15
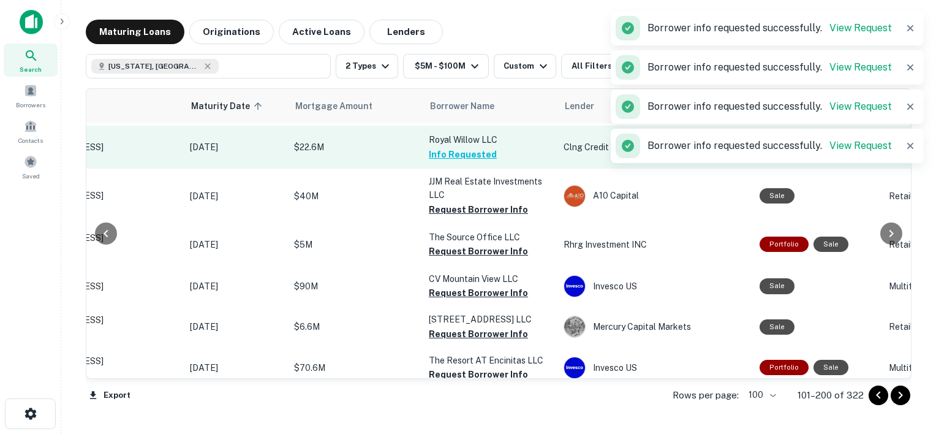
scroll to position [774, 110]
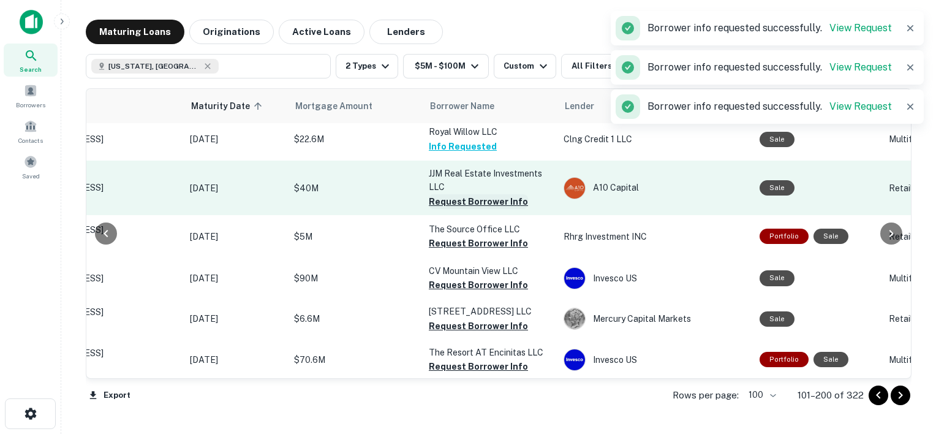
click at [483, 209] on button "Request Borrower Info" at bounding box center [478, 201] width 99 height 15
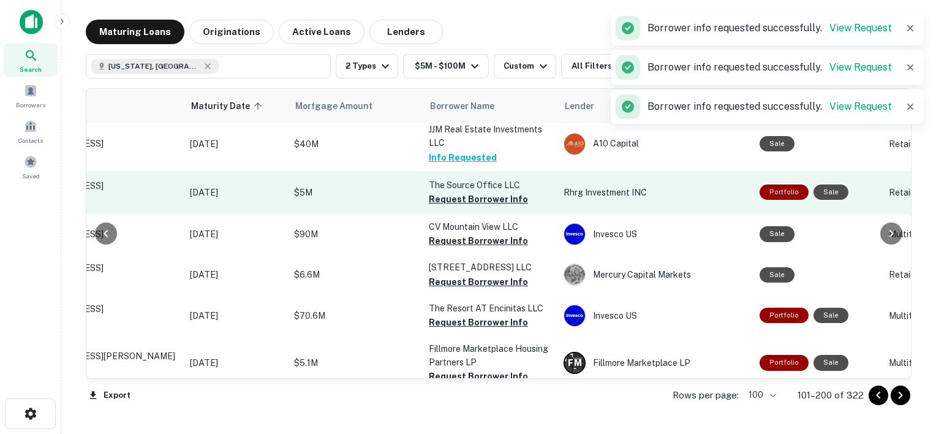
scroll to position [850, 110]
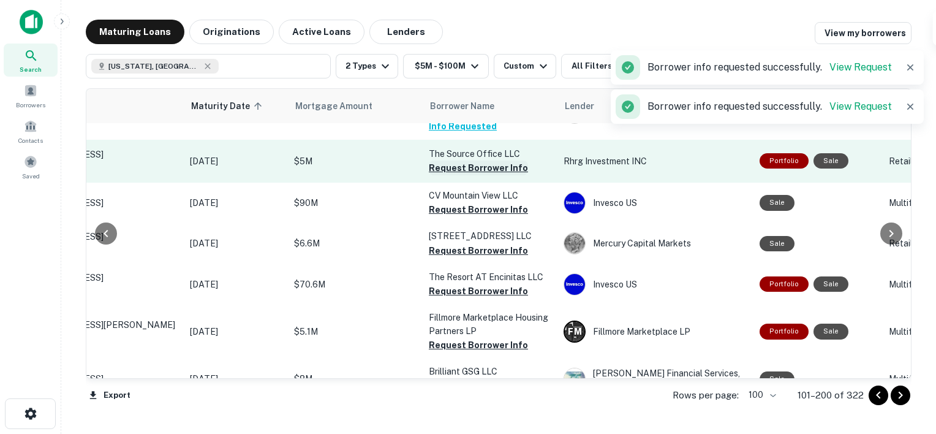
click at [491, 175] on button "Request Borrower Info" at bounding box center [478, 168] width 99 height 15
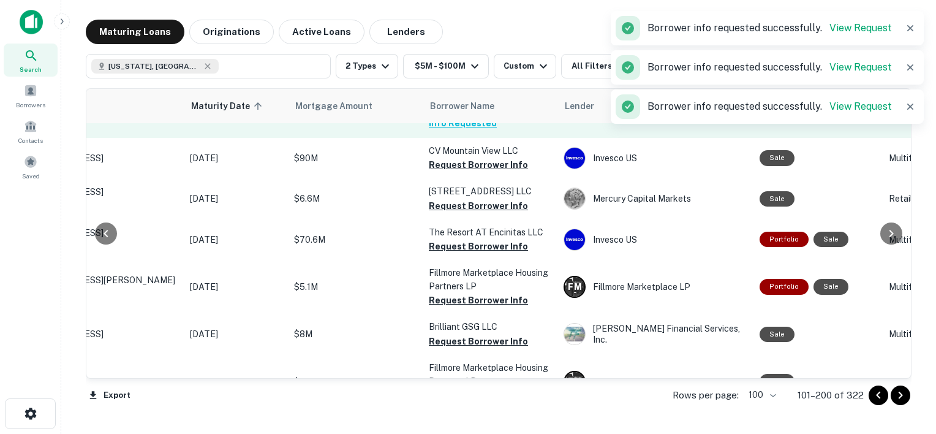
scroll to position [898, 110]
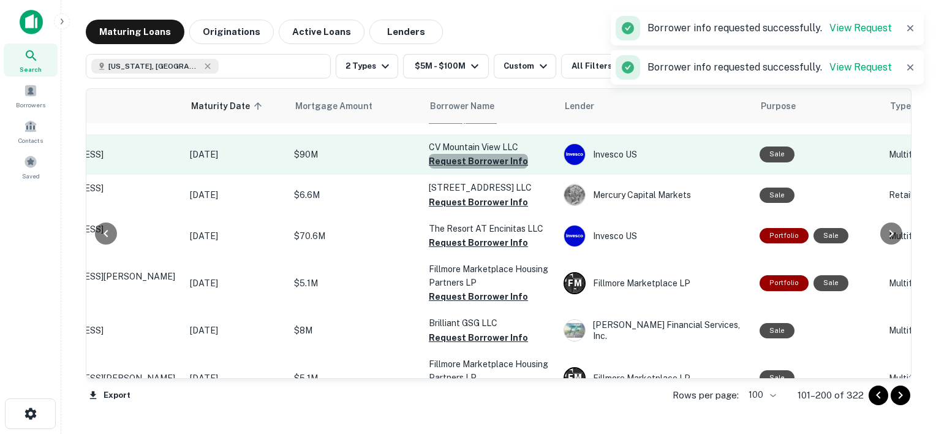
click at [488, 168] on button "Request Borrower Info" at bounding box center [478, 161] width 99 height 15
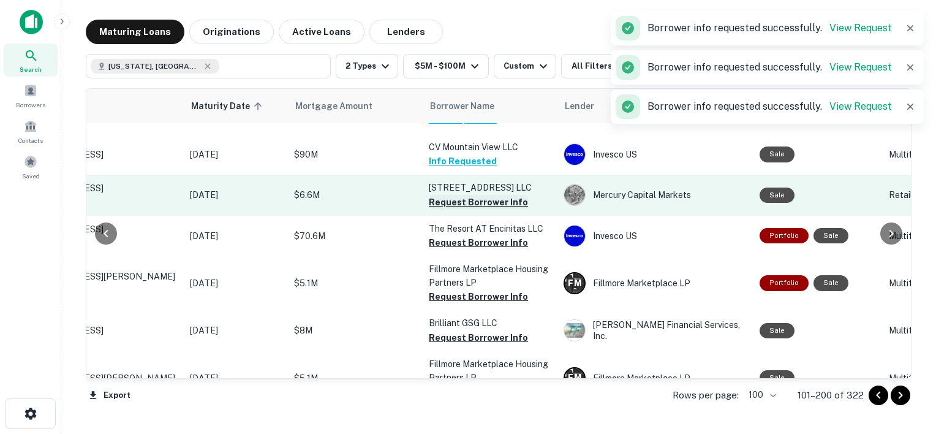
scroll to position [929, 110]
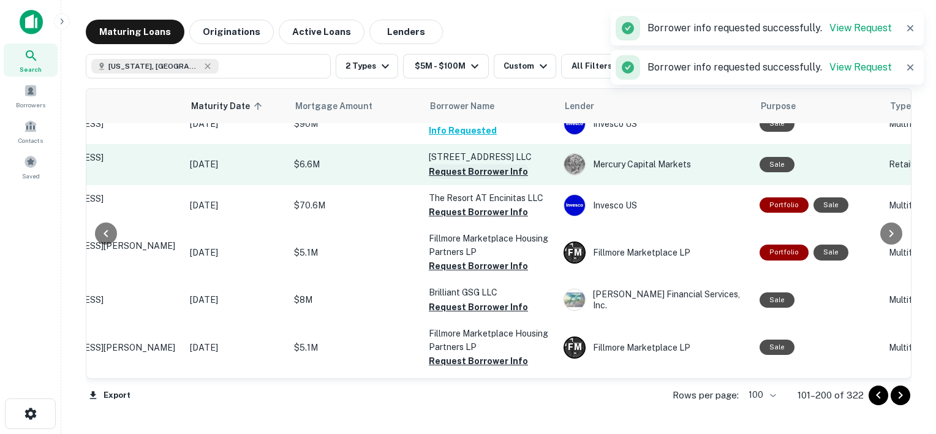
click at [483, 179] on button "Request Borrower Info" at bounding box center [478, 171] width 99 height 15
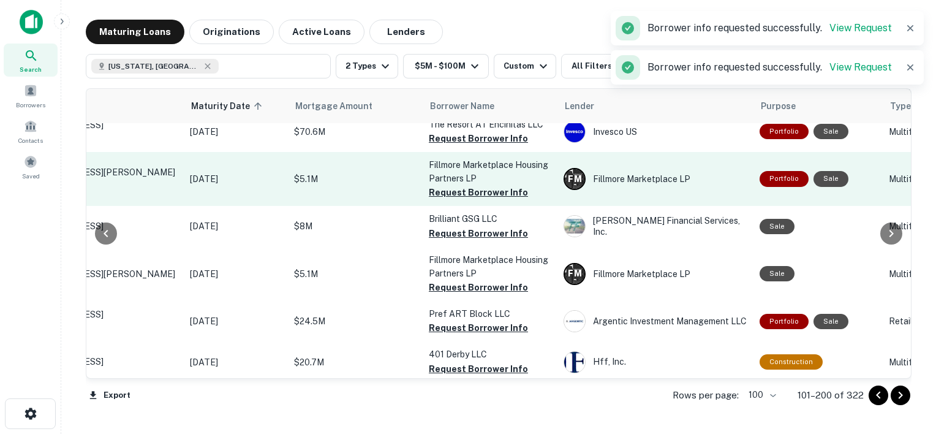
scroll to position [1002, 110]
click at [474, 200] on button "Request Borrower Info" at bounding box center [478, 192] width 99 height 15
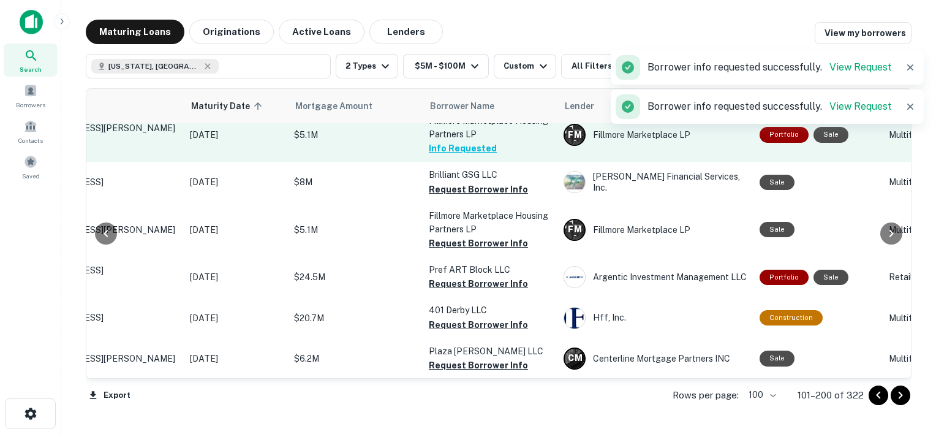
scroll to position [1057, 110]
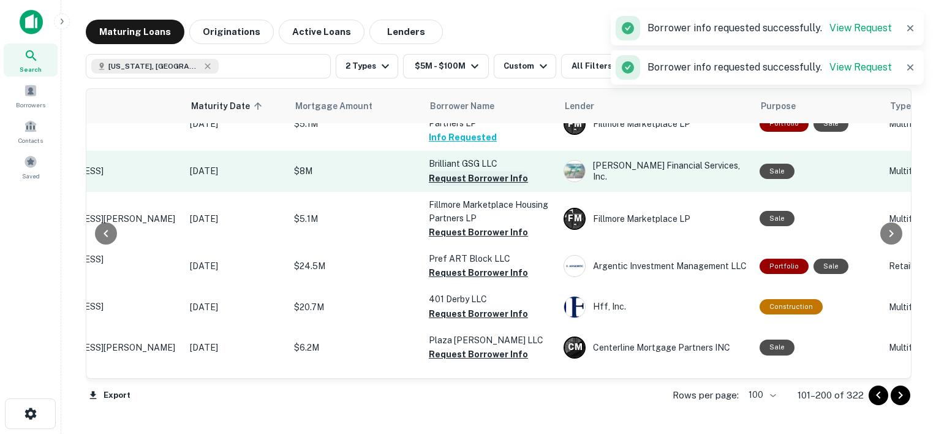
click at [472, 186] on button "Request Borrower Info" at bounding box center [478, 178] width 99 height 15
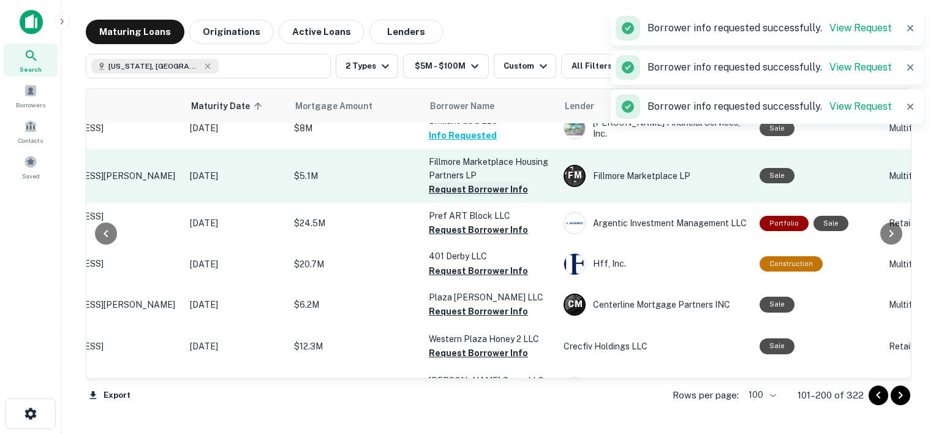
scroll to position [1104, 110]
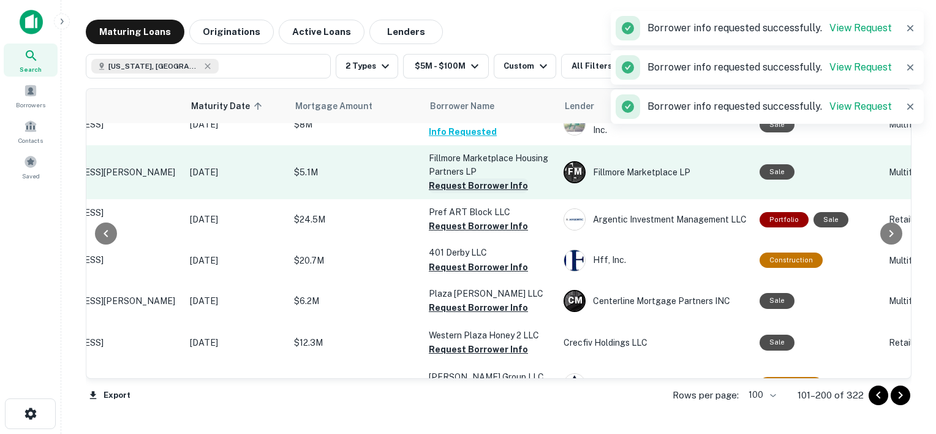
click at [485, 193] on button "Request Borrower Info" at bounding box center [478, 185] width 99 height 15
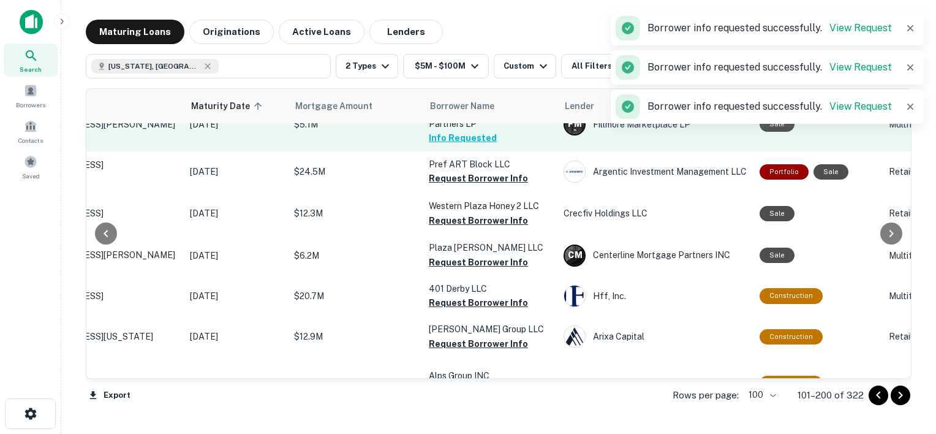
scroll to position [1157, 110]
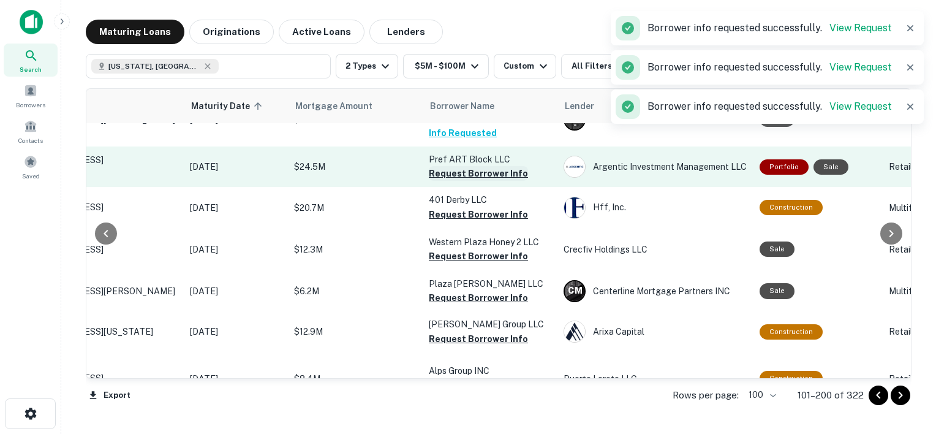
click at [491, 181] on button "Request Borrower Info" at bounding box center [478, 173] width 99 height 15
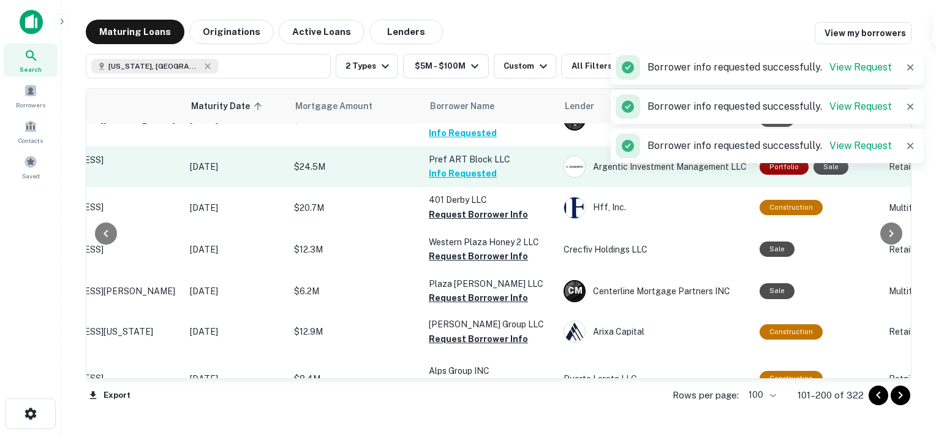
scroll to position [1203, 110]
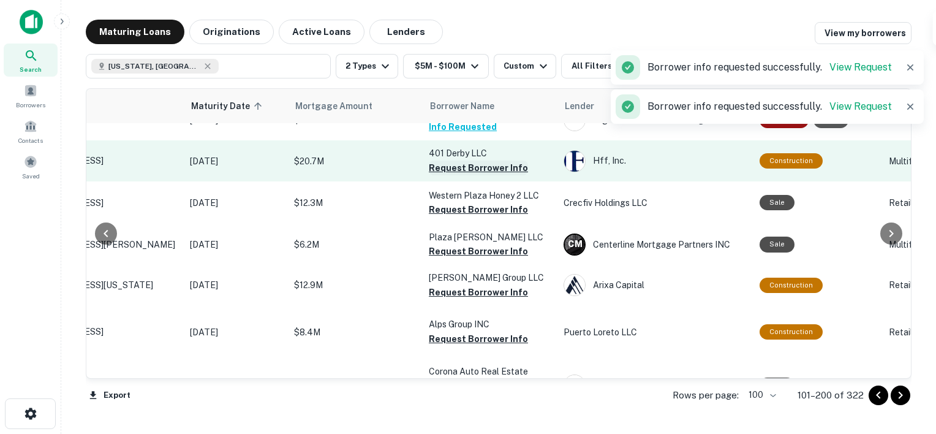
click at [486, 175] on button "Request Borrower Info" at bounding box center [478, 168] width 99 height 15
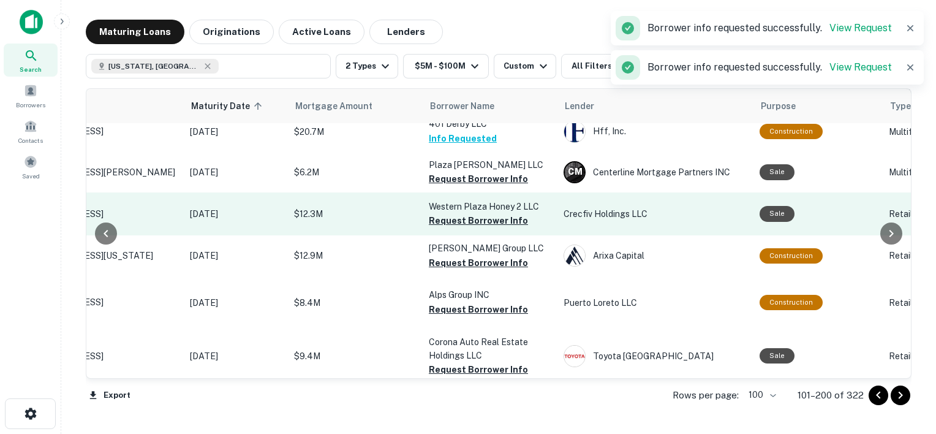
scroll to position [1274, 110]
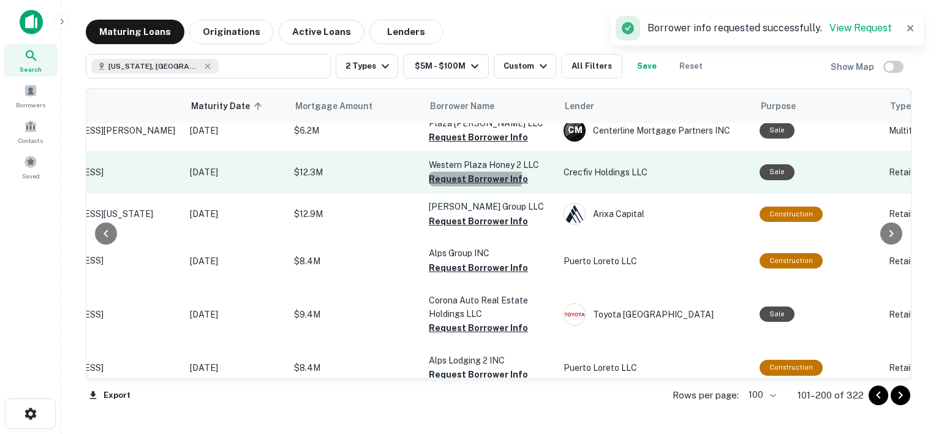
click at [472, 186] on button "Request Borrower Info" at bounding box center [478, 179] width 99 height 15
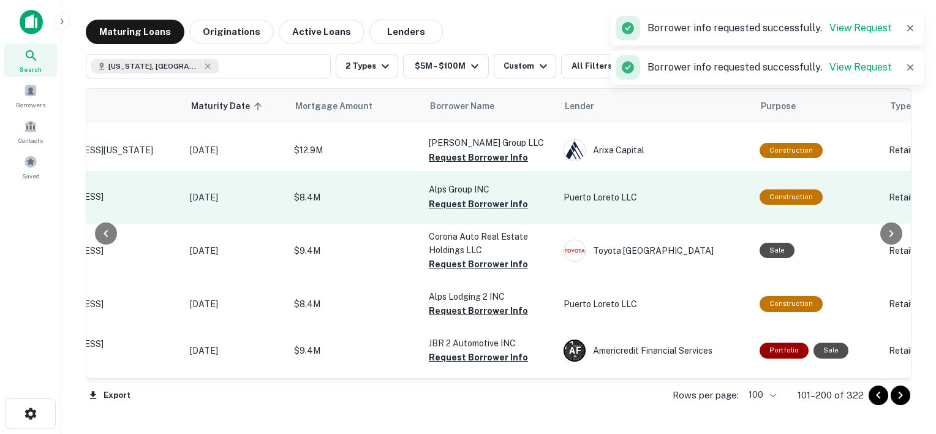
scroll to position [1348, 110]
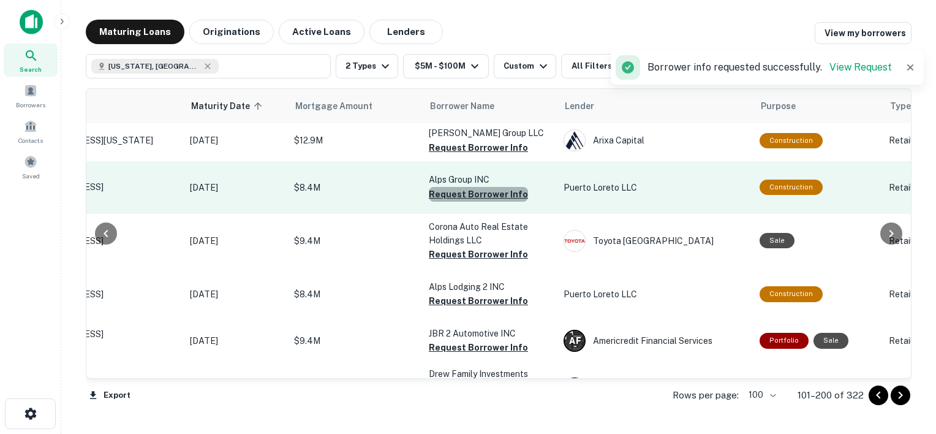
click at [508, 202] on button "Request Borrower Info" at bounding box center [478, 194] width 99 height 15
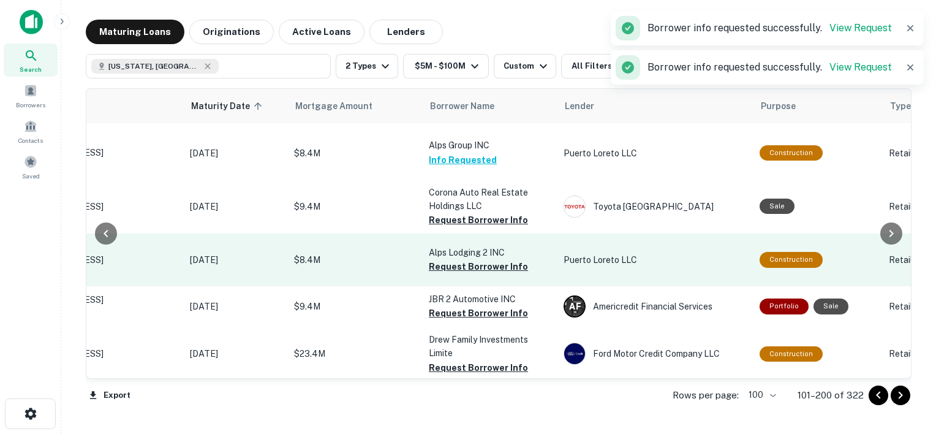
scroll to position [1436, 110]
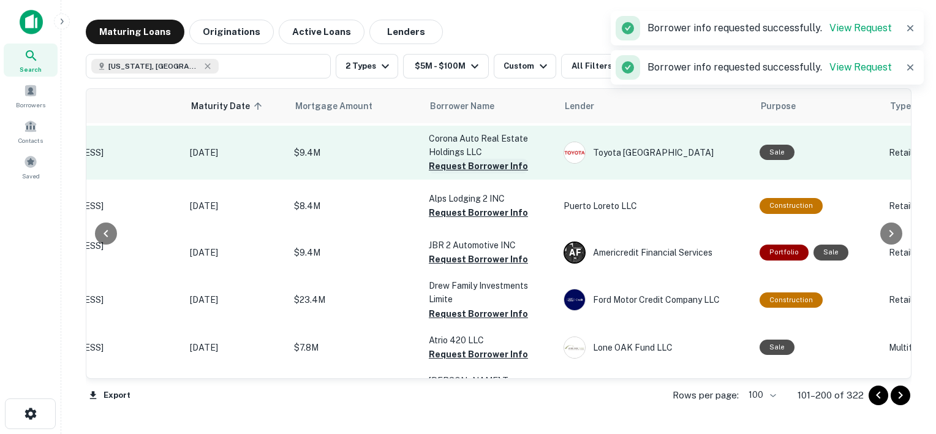
click at [494, 173] on button "Request Borrower Info" at bounding box center [478, 166] width 99 height 15
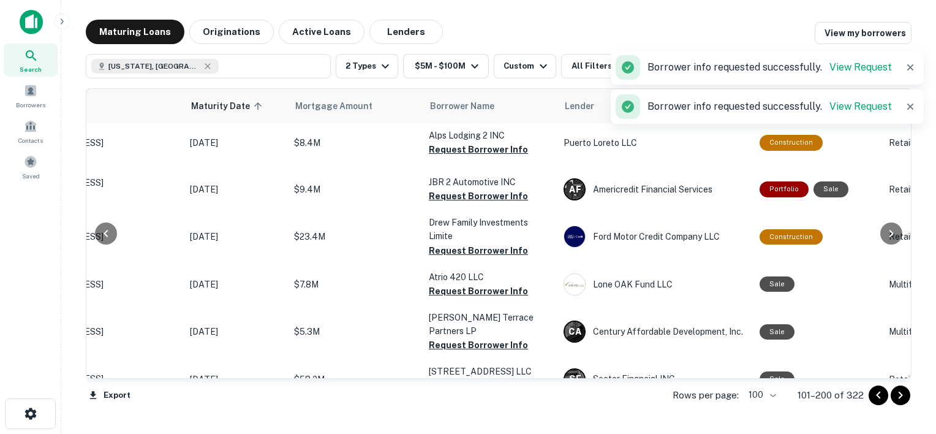
scroll to position [1500, 110]
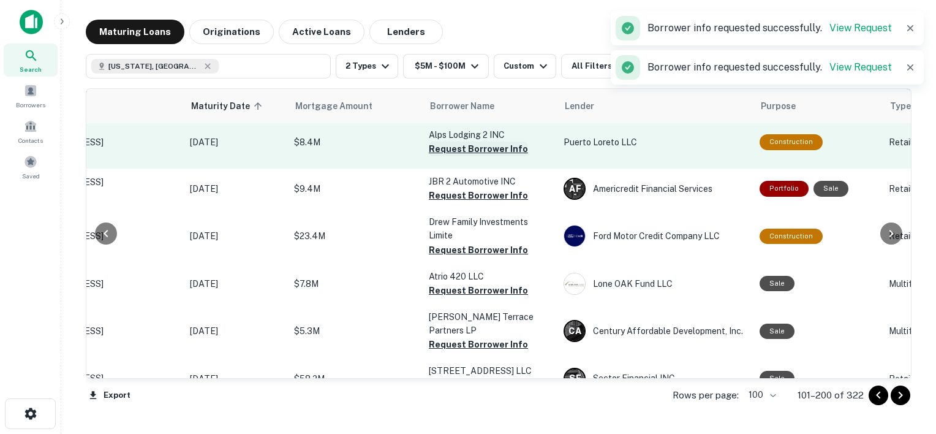
click at [499, 156] on button "Request Borrower Info" at bounding box center [478, 149] width 99 height 15
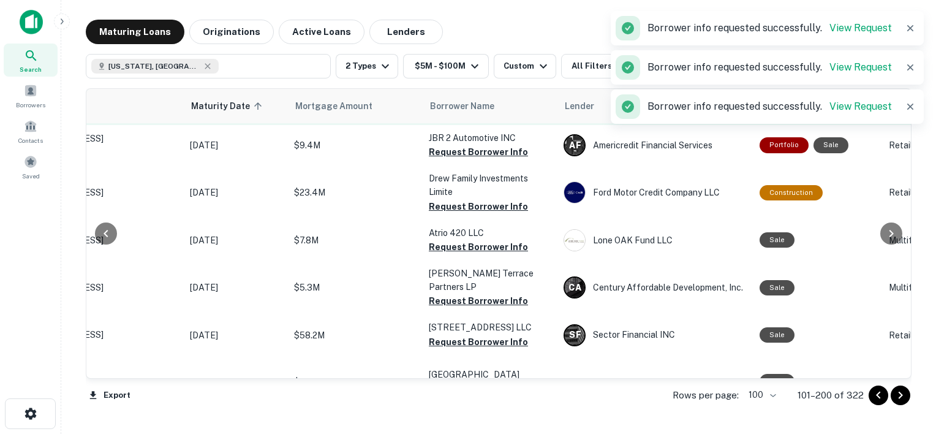
scroll to position [1555, 110]
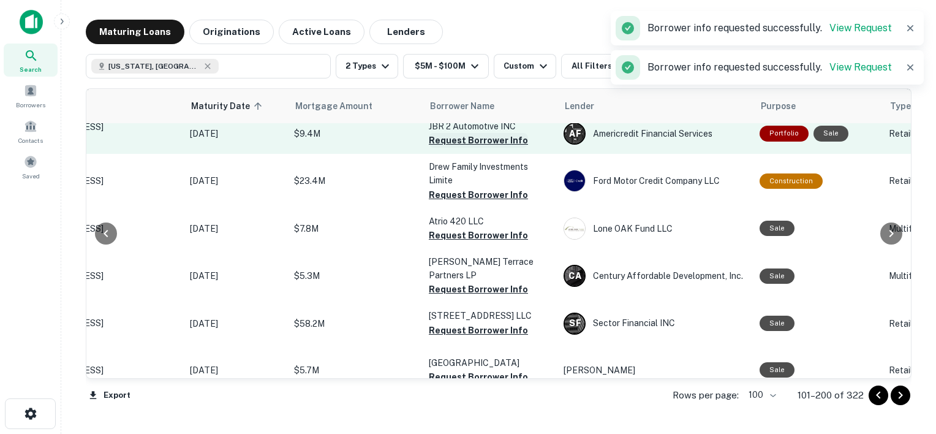
click at [504, 148] on button "Request Borrower Info" at bounding box center [478, 140] width 99 height 15
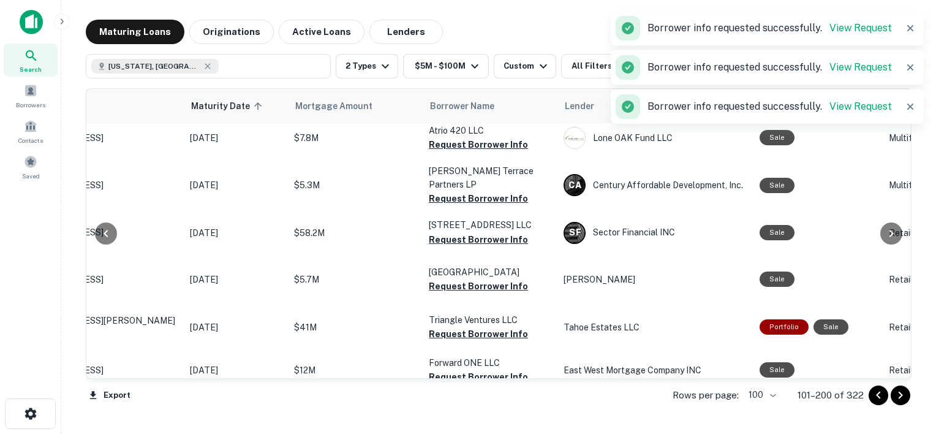
scroll to position [1646, 110]
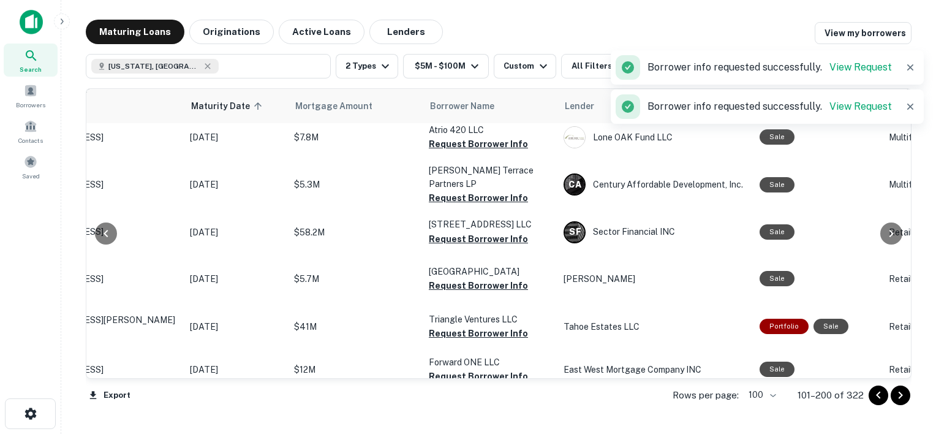
click at [504, 111] on button "Request Borrower Info" at bounding box center [478, 103] width 99 height 15
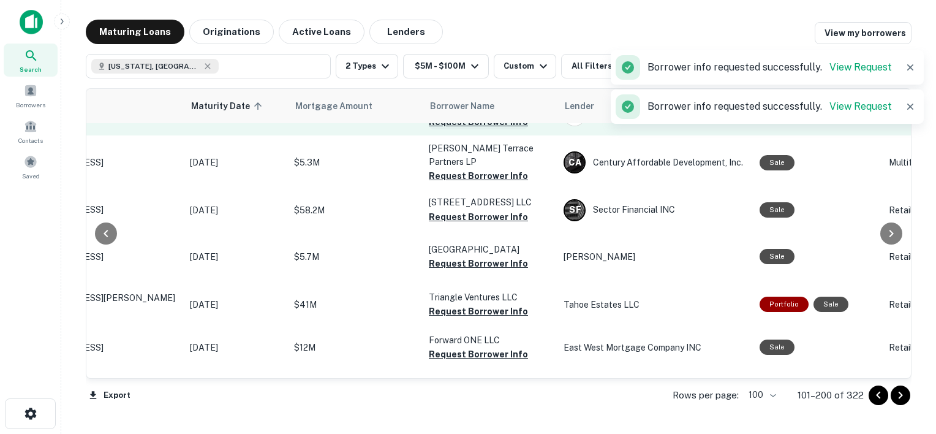
click at [482, 129] on button "Request Borrower Info" at bounding box center [478, 122] width 99 height 15
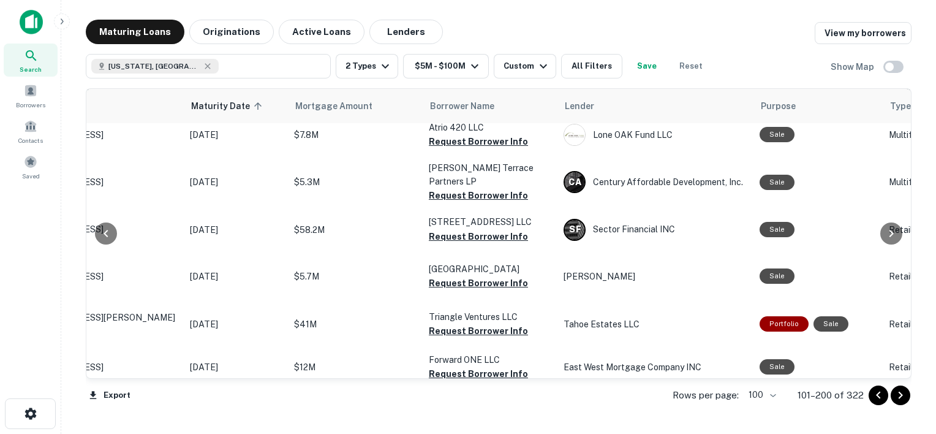
scroll to position [1713, 110]
